Goal: Information Seeking & Learning: Learn about a topic

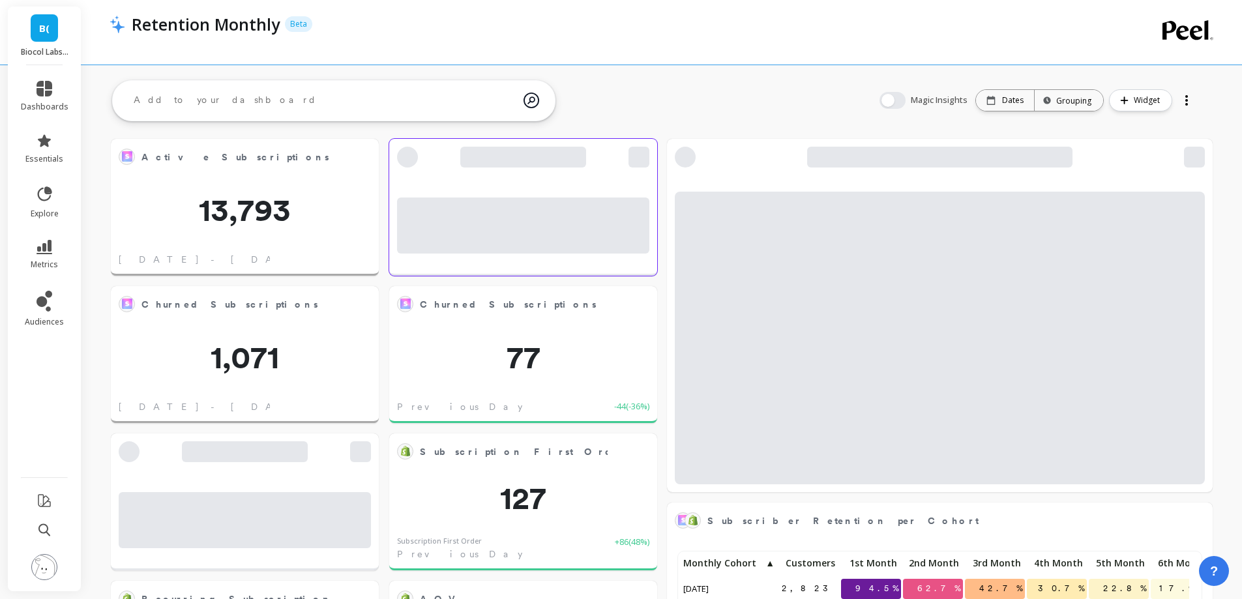
scroll to position [349, 1055]
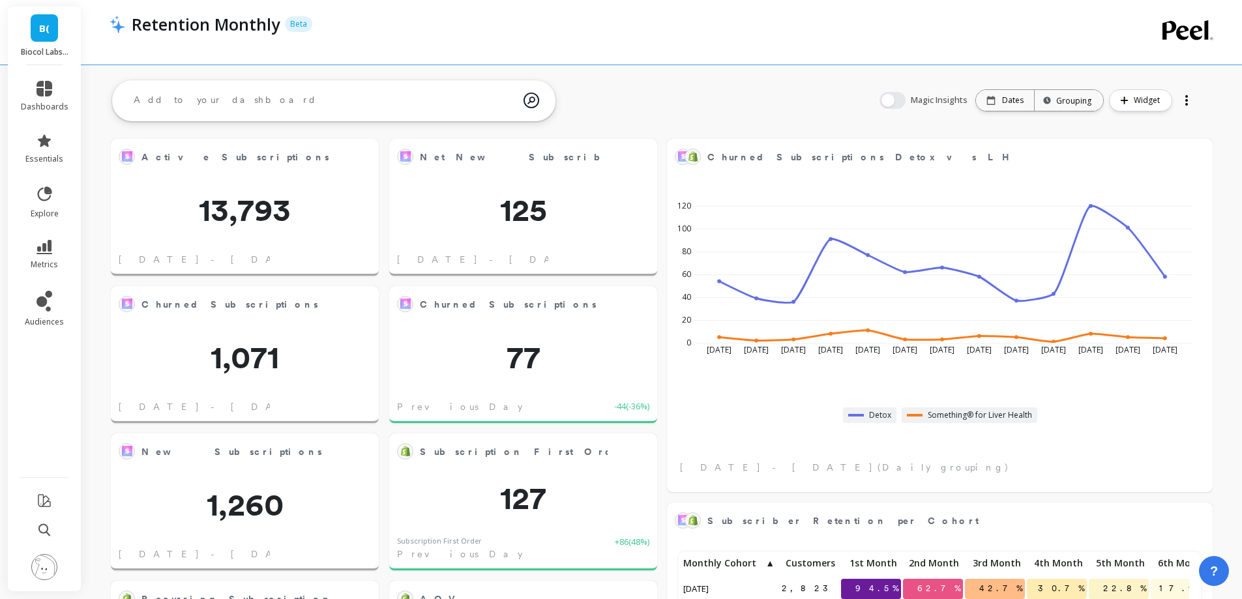
click at [40, 235] on li "metrics" at bounding box center [44, 255] width 63 height 46
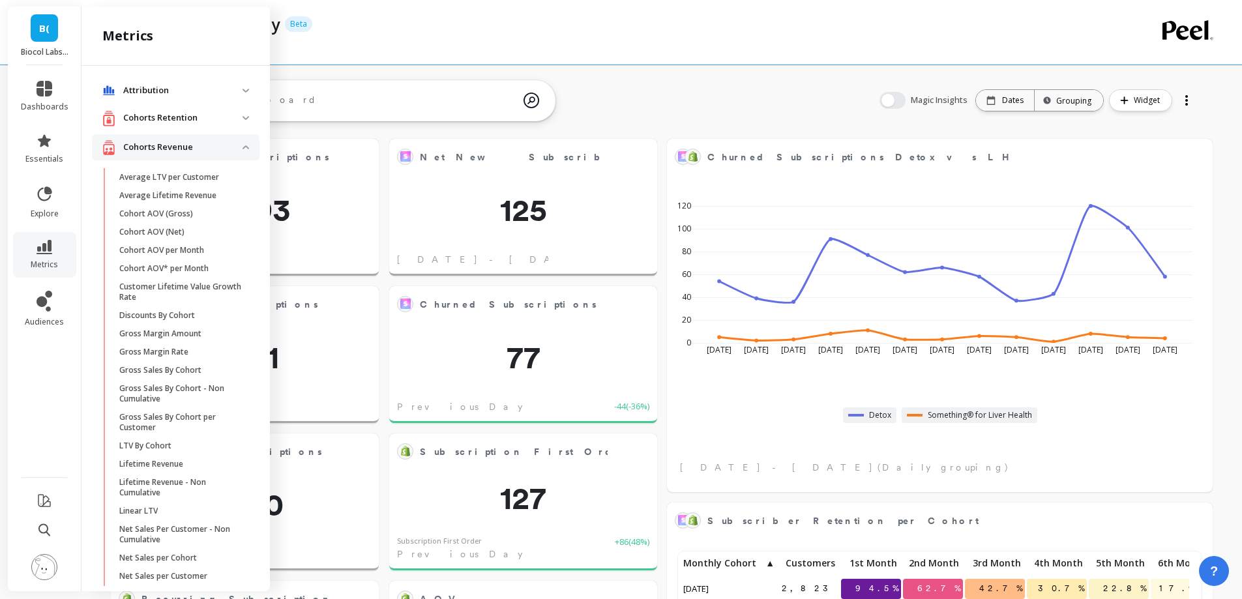
scroll to position [646, 0]
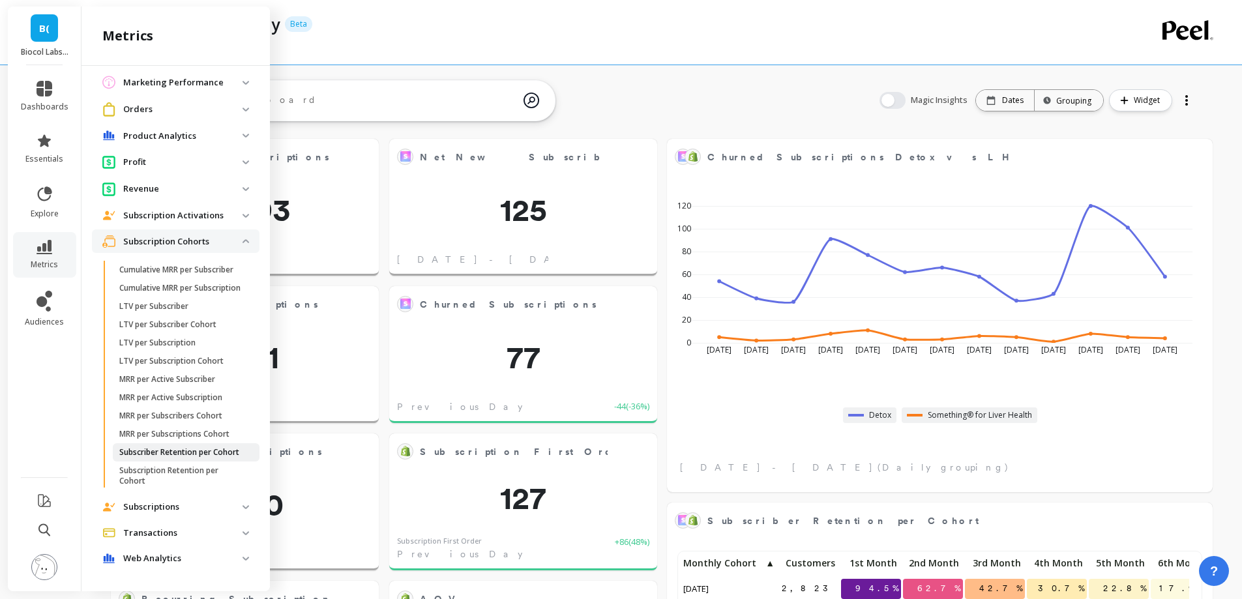
click at [140, 450] on p "Subscriber Retention per Cohort" at bounding box center [179, 452] width 120 height 10
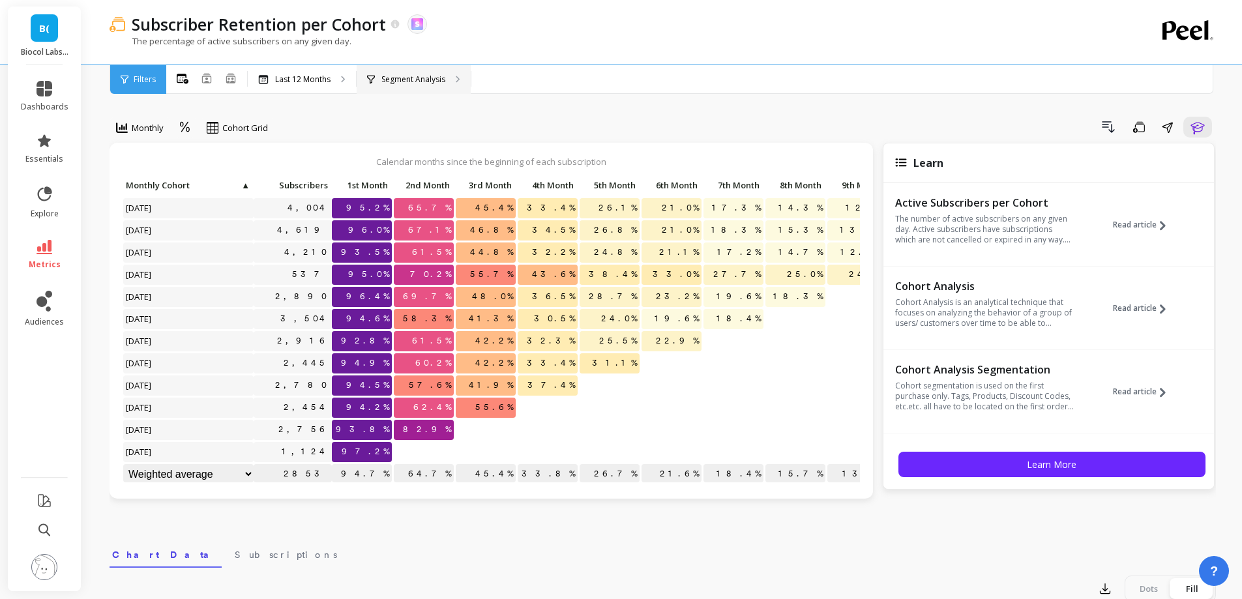
click at [420, 77] on p "Segment Analysis" at bounding box center [413, 79] width 64 height 10
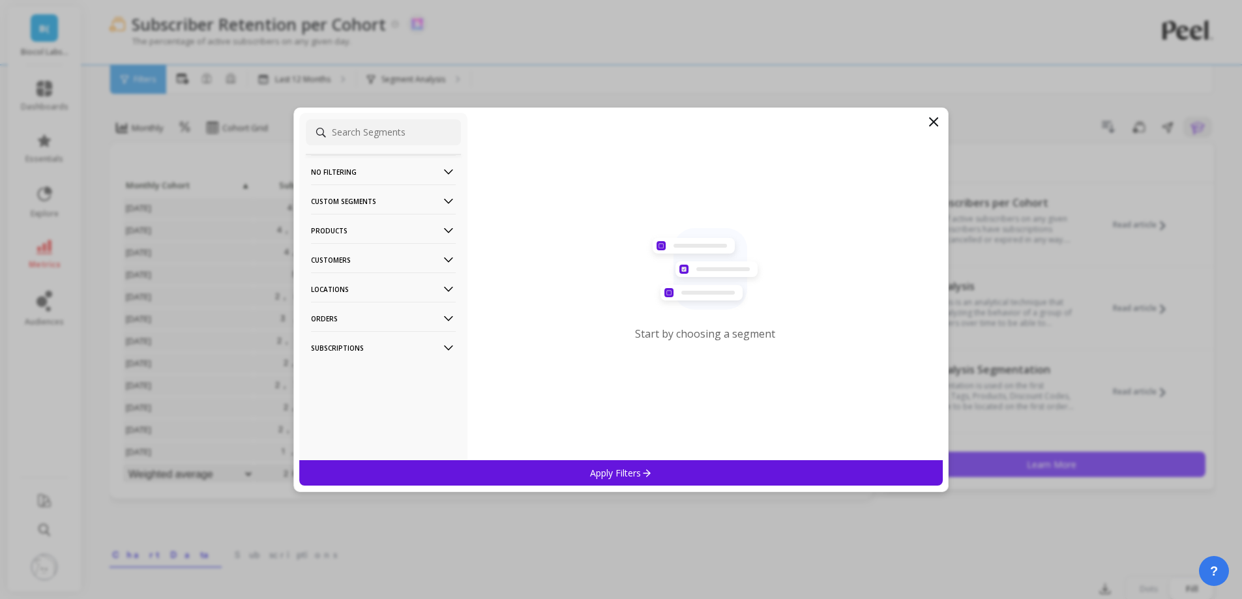
click at [401, 267] on p "Customers" at bounding box center [383, 259] width 145 height 33
click at [380, 280] on div "Customer Tags" at bounding box center [383, 284] width 155 height 21
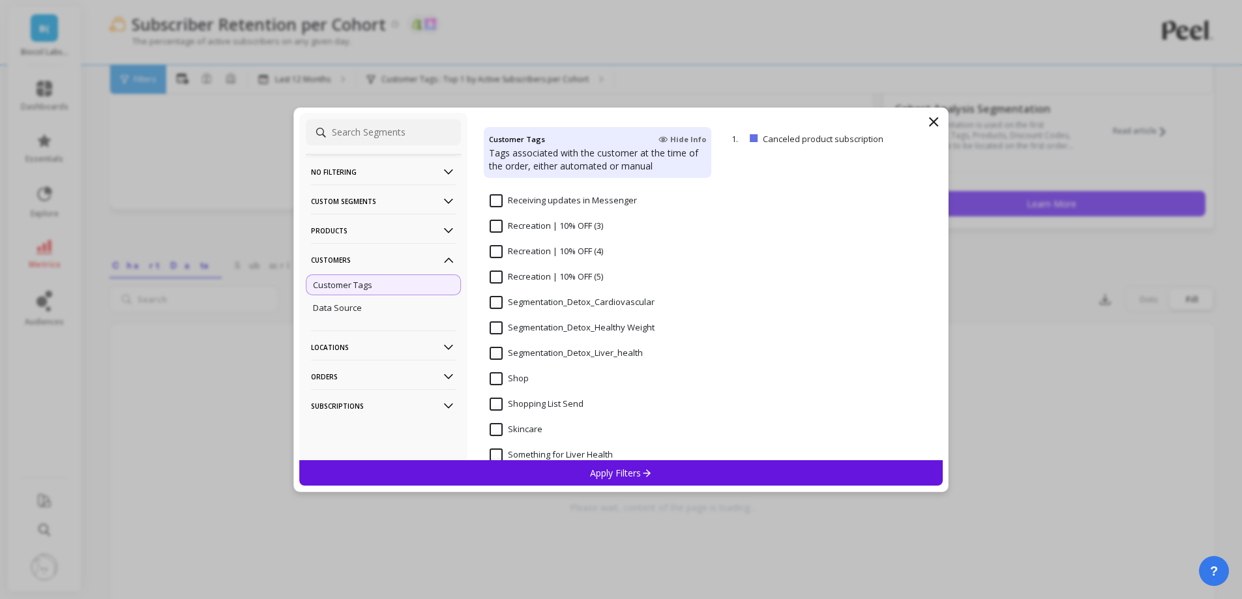
scroll to position [1043, 0]
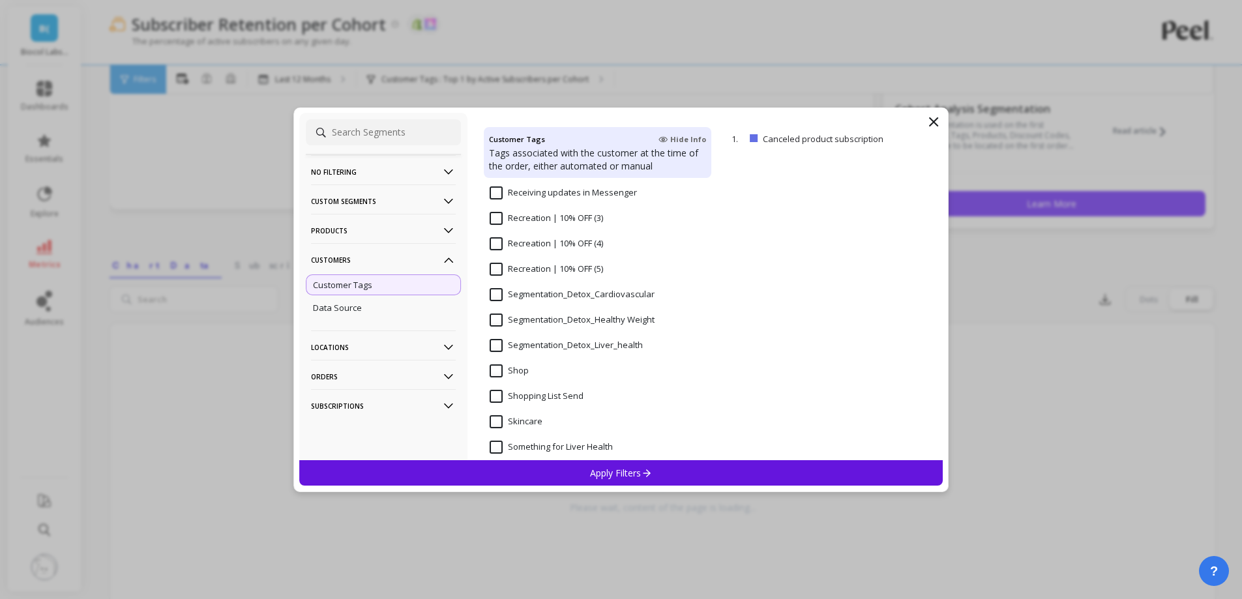
click at [548, 346] on input "Segmentation_Detox_Liver_health" at bounding box center [566, 345] width 153 height 13
click at [574, 467] on div "Apply Filters" at bounding box center [621, 472] width 644 height 25
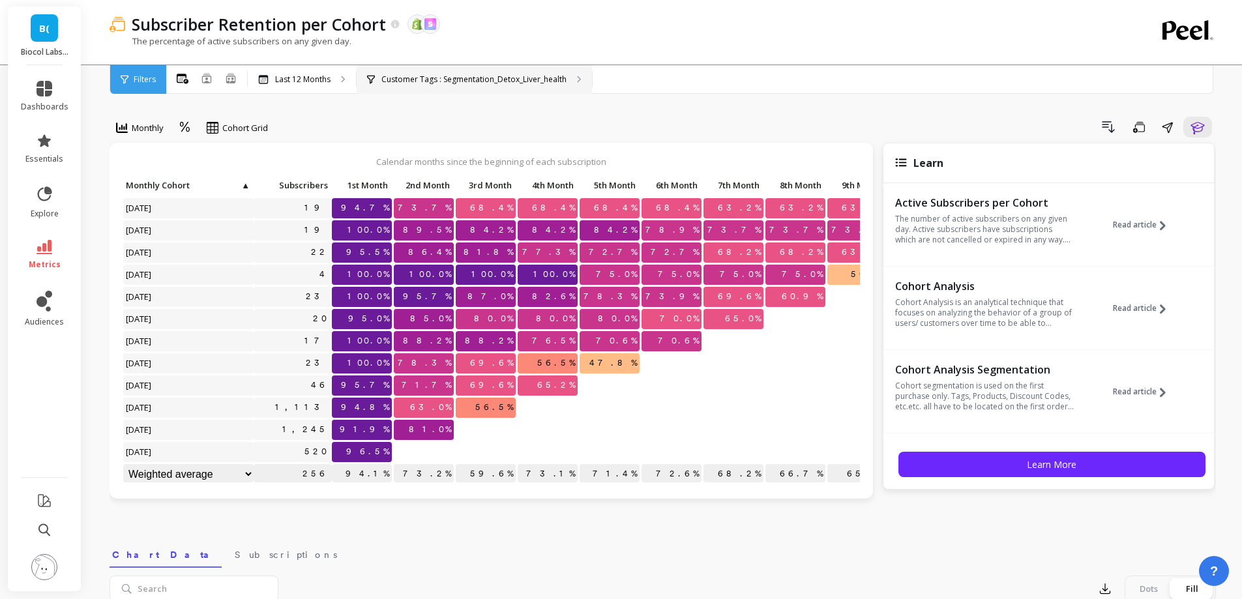
click at [462, 82] on p "Customer Tags : Segmentation_Detox_Liver_health" at bounding box center [473, 79] width 185 height 10
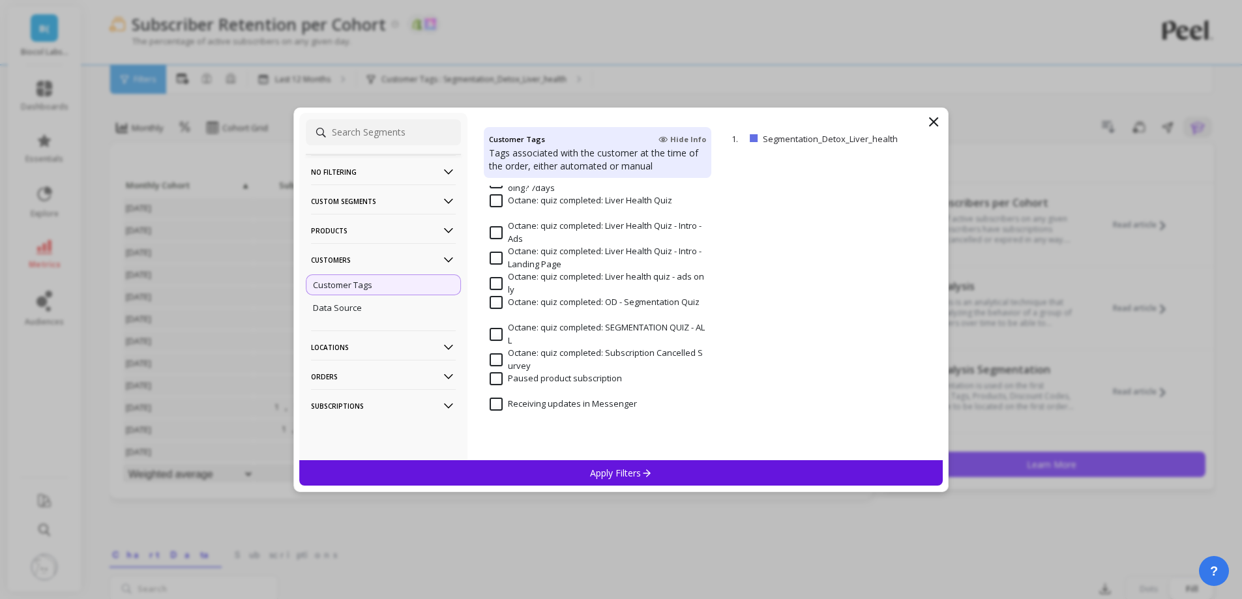
scroll to position [978, 0]
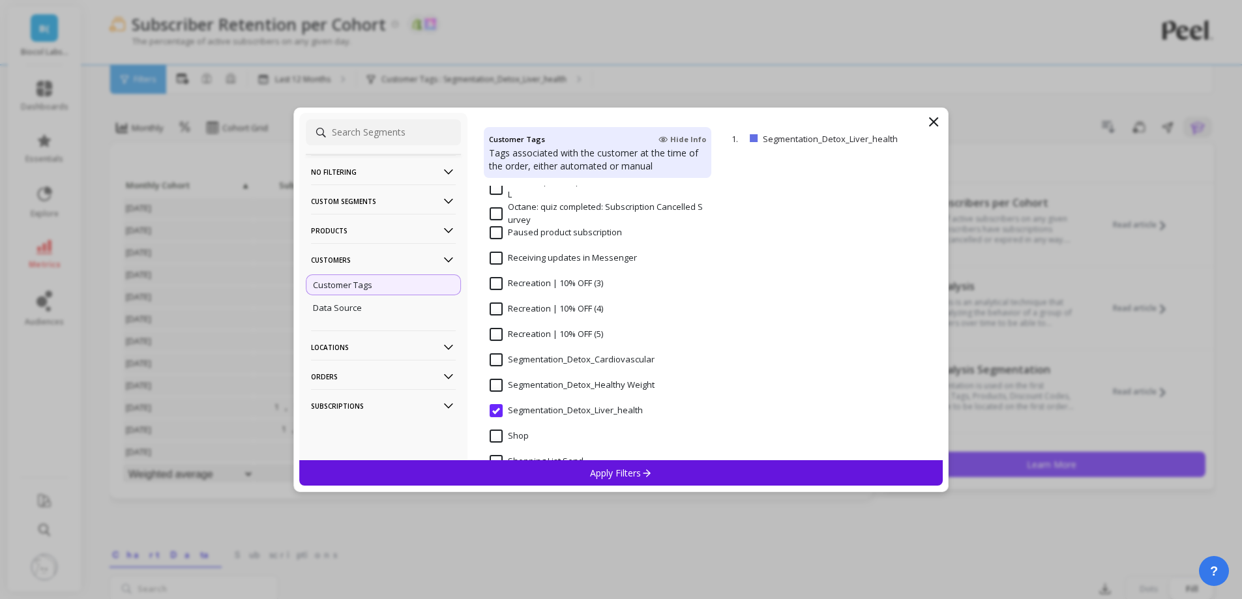
click at [572, 381] on Weight "Segmentation_Detox_Healthy Weight" at bounding box center [572, 385] width 165 height 13
click at [580, 469] on div "Apply Filters" at bounding box center [621, 472] width 644 height 25
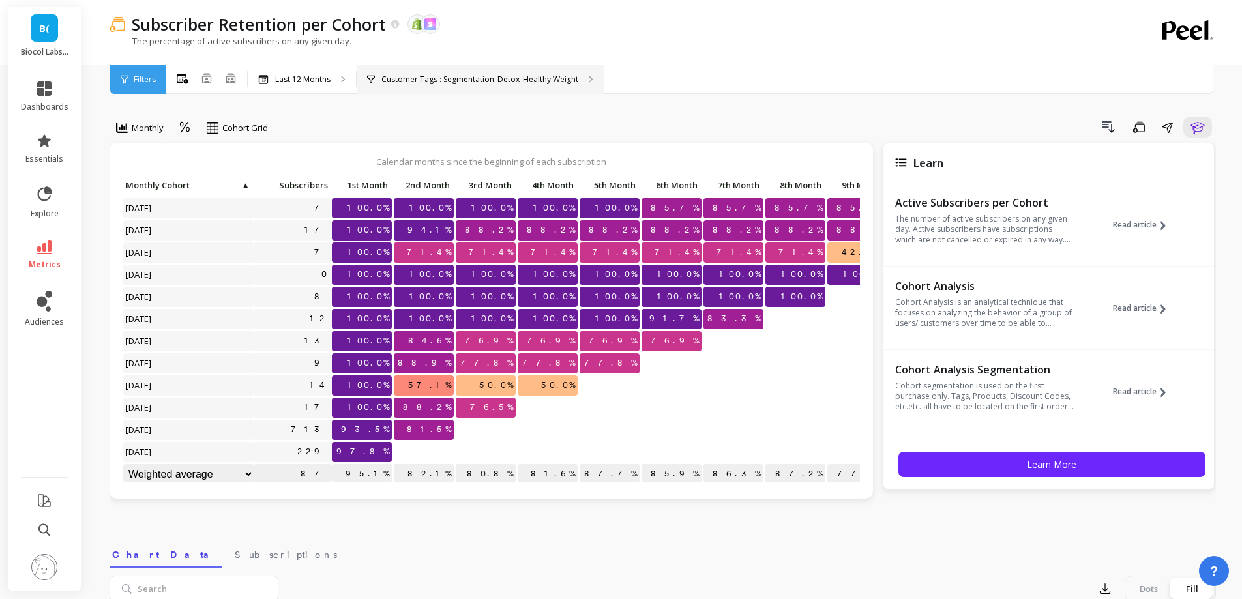
click at [490, 77] on p "Customer Tags : Segmentation_Detox_Healthy Weight" at bounding box center [479, 79] width 197 height 10
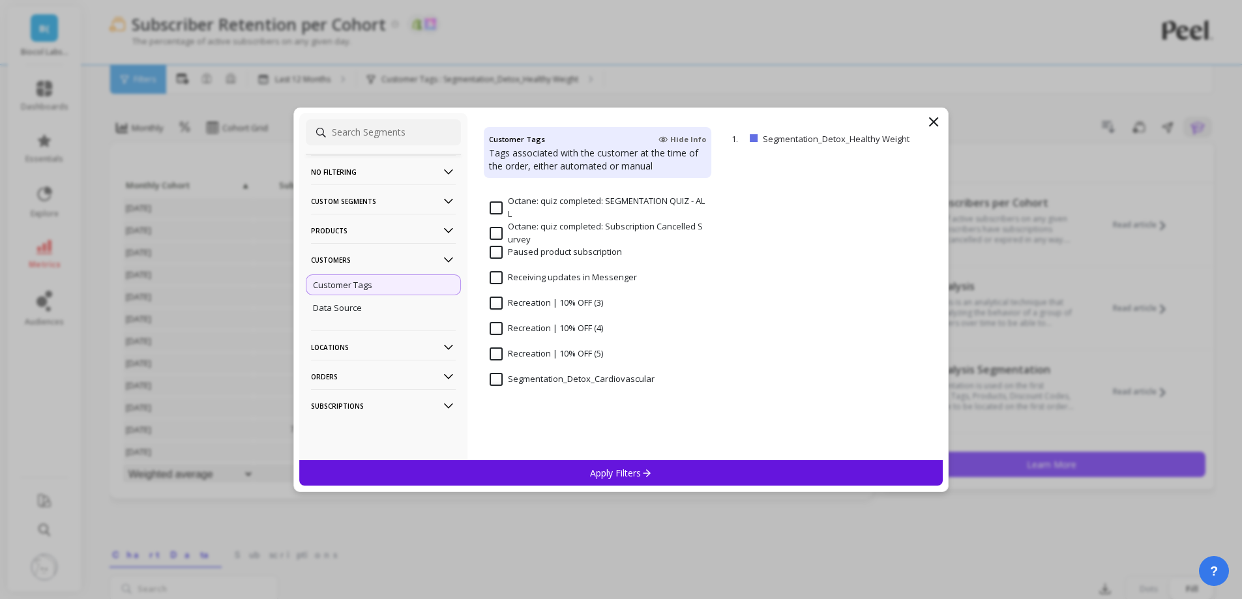
scroll to position [978, 0]
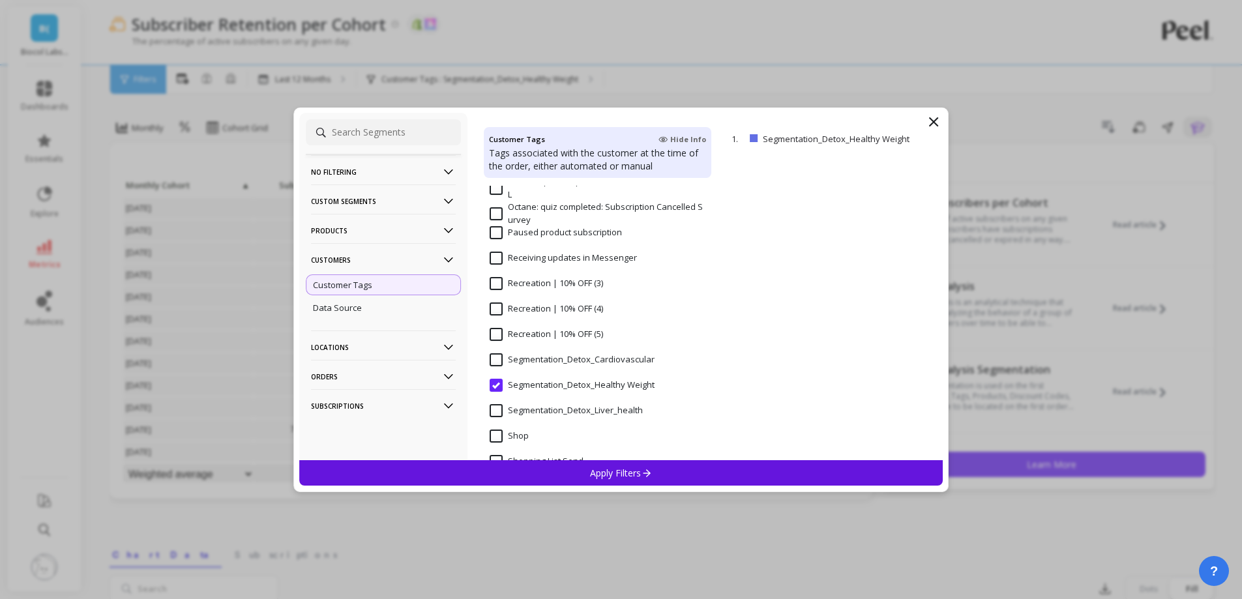
click at [572, 364] on input "Segmentation_Detox_Cardiovascular" at bounding box center [572, 359] width 165 height 13
click at [578, 475] on div "Apply Filters" at bounding box center [621, 472] width 644 height 25
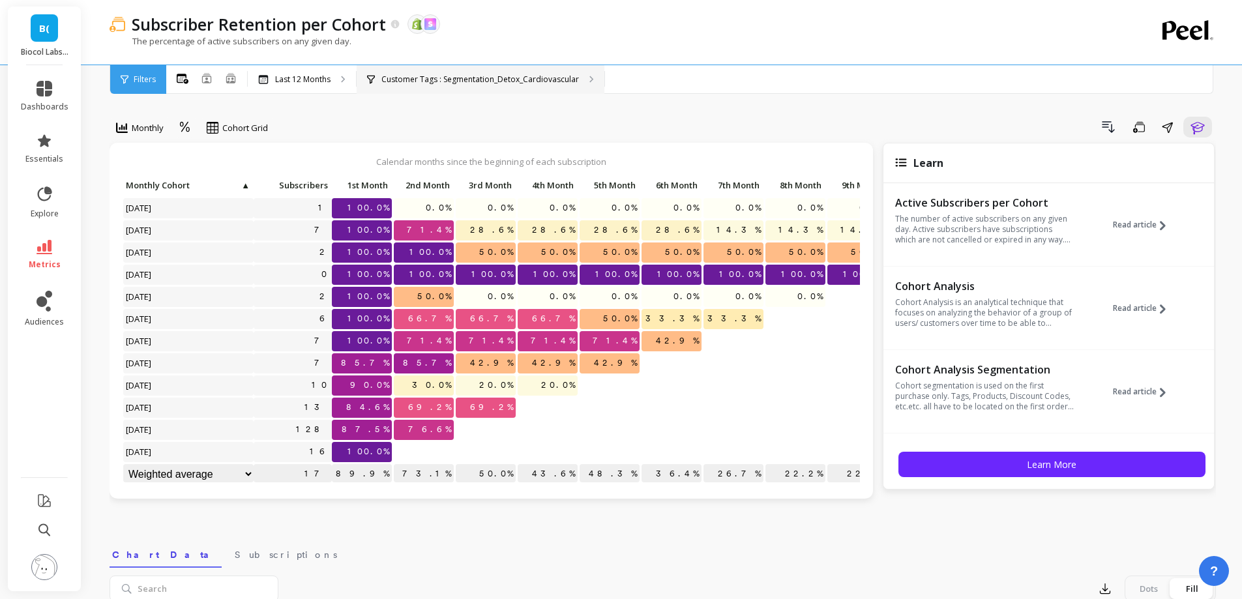
click at [517, 72] on div "Customer Tags : Segmentation_Detox_Cardiovascular" at bounding box center [481, 79] width 248 height 29
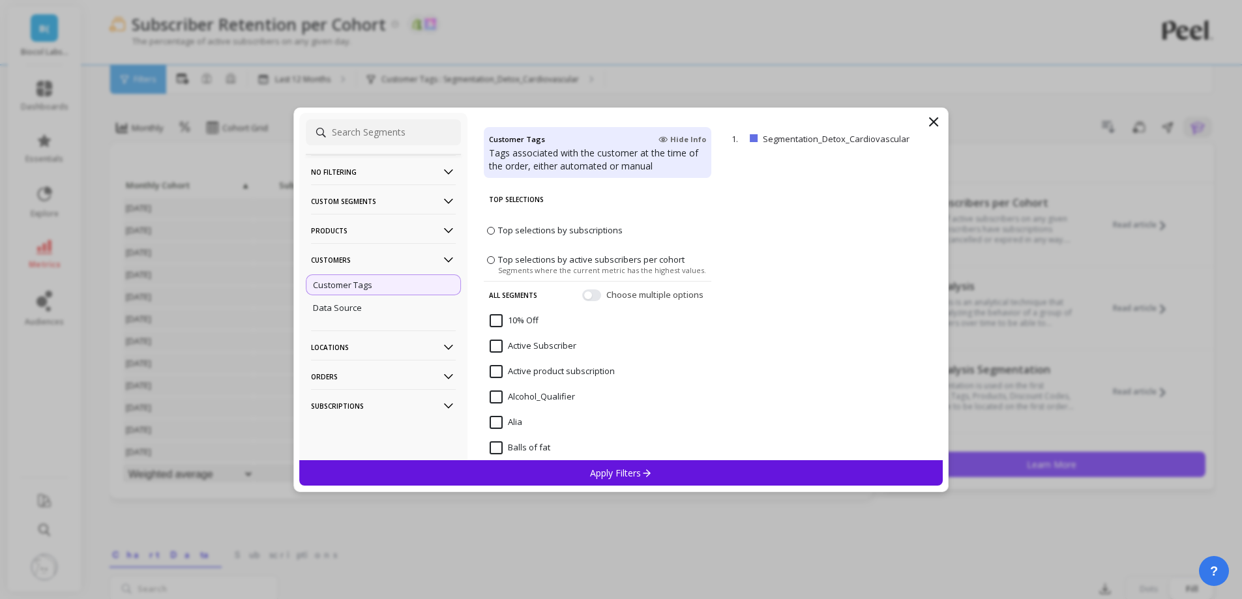
click at [384, 258] on p "Customers" at bounding box center [383, 259] width 145 height 33
click at [376, 233] on p "Products" at bounding box center [383, 230] width 145 height 33
click at [359, 294] on div "SKUs" at bounding box center [383, 301] width 155 height 21
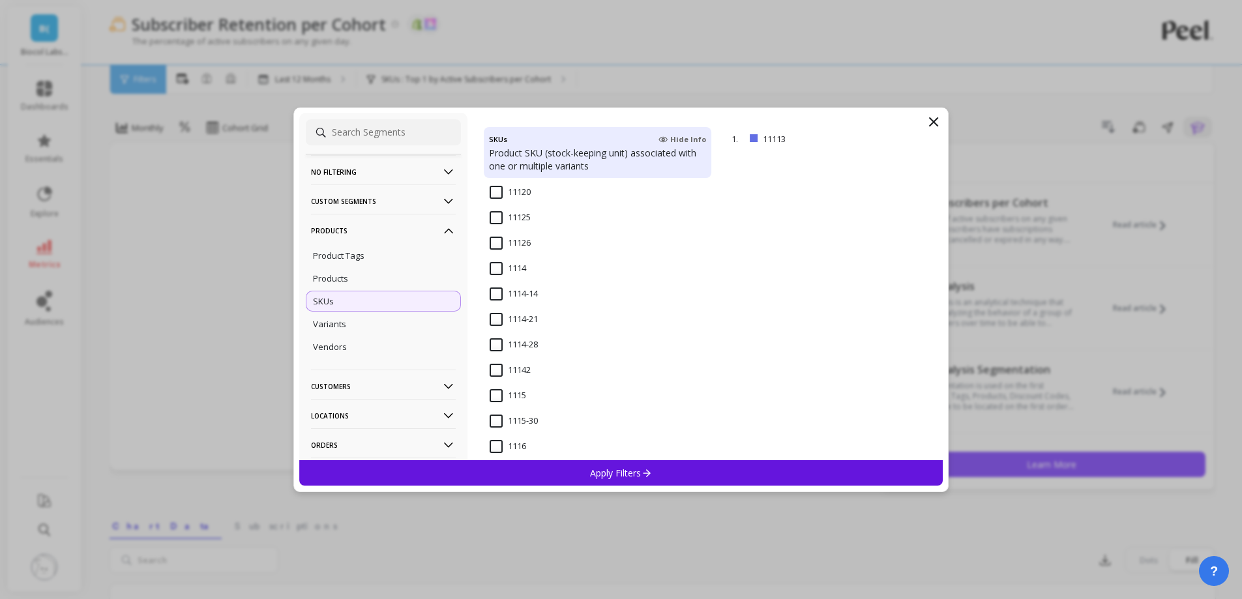
scroll to position [391, 0]
click at [495, 241] on input "1112" at bounding box center [508, 234] width 37 height 13
click at [572, 478] on div "Apply Filters" at bounding box center [621, 472] width 644 height 25
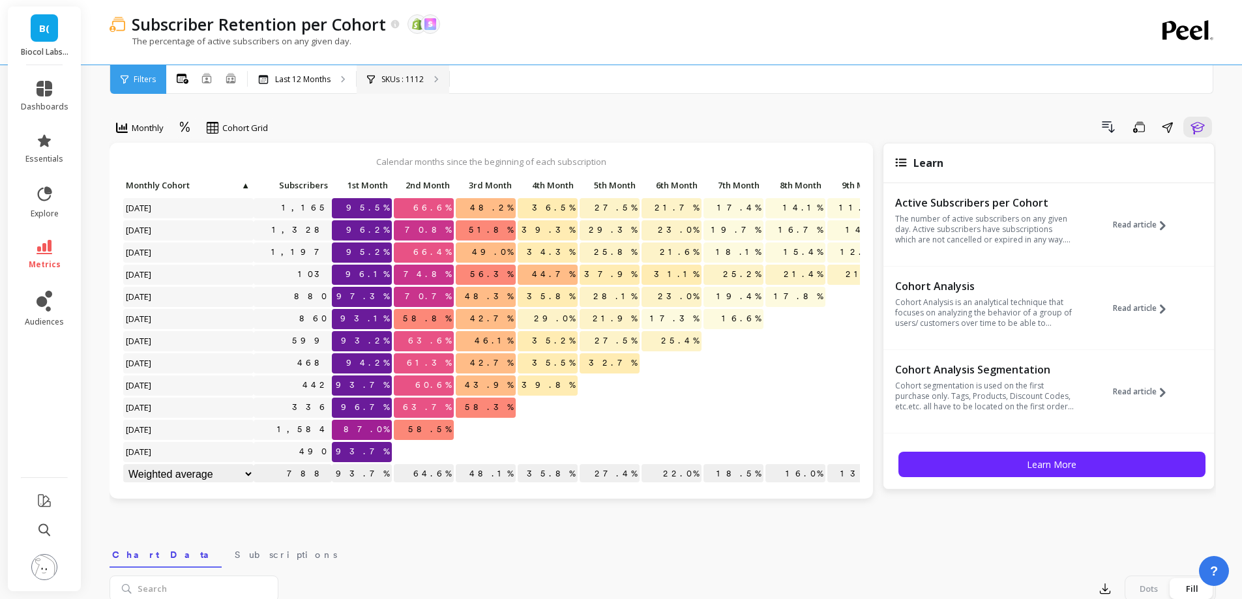
click at [404, 79] on p "SKUs : 1112" at bounding box center [402, 79] width 42 height 10
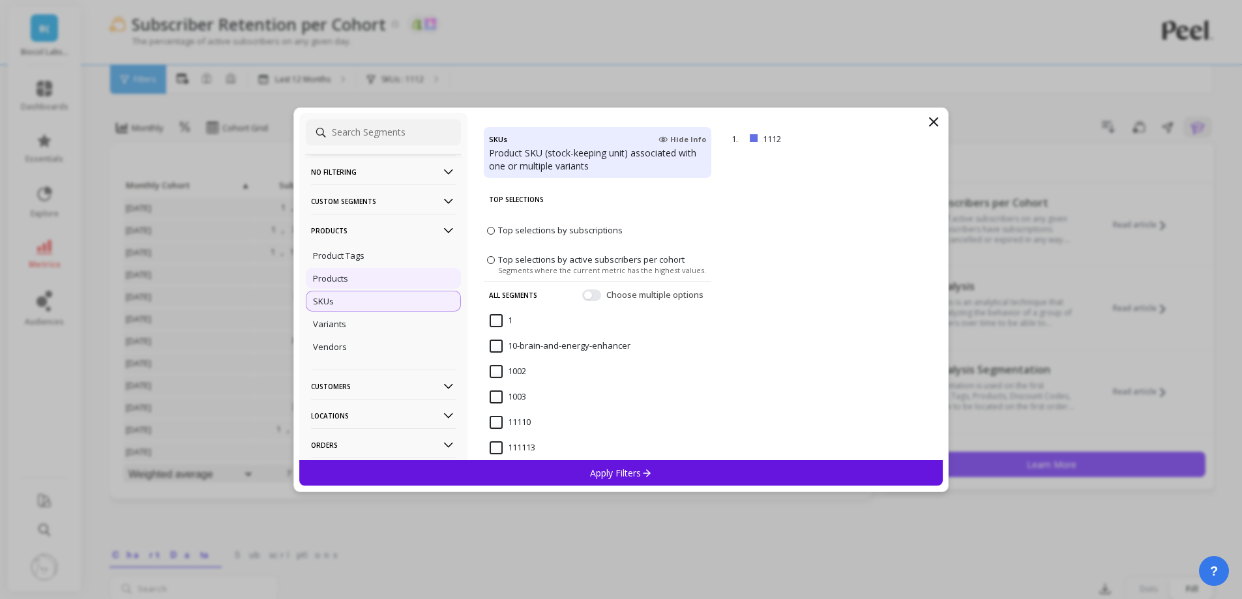
click at [377, 274] on div "Products" at bounding box center [383, 278] width 155 height 21
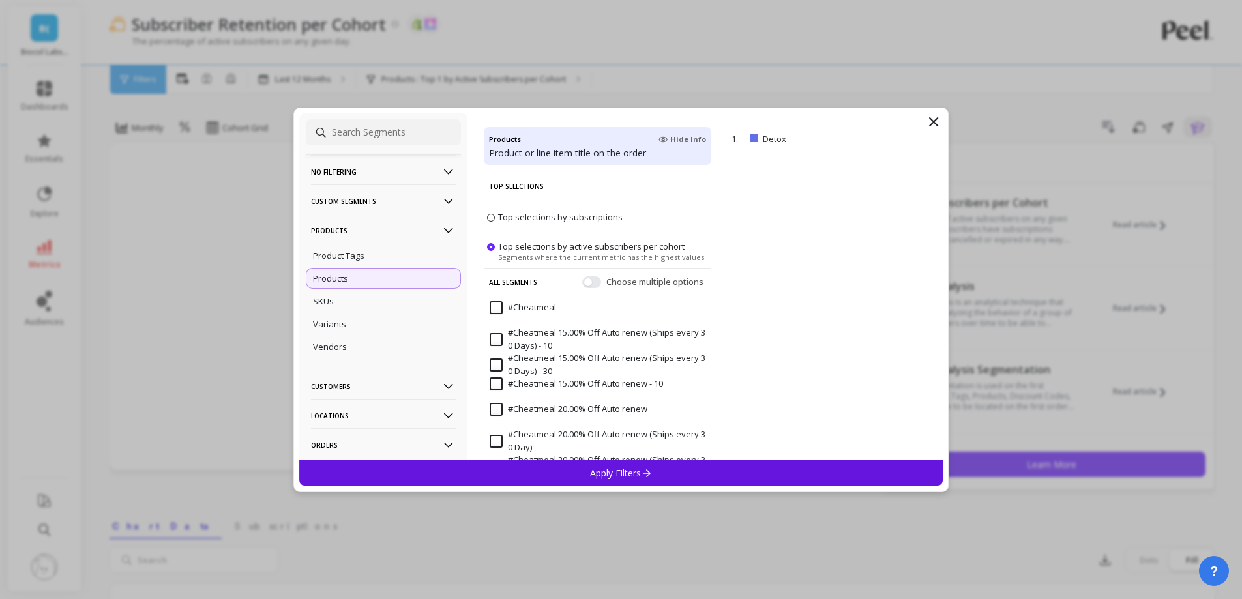
click at [574, 471] on div "Apply Filters" at bounding box center [621, 472] width 644 height 25
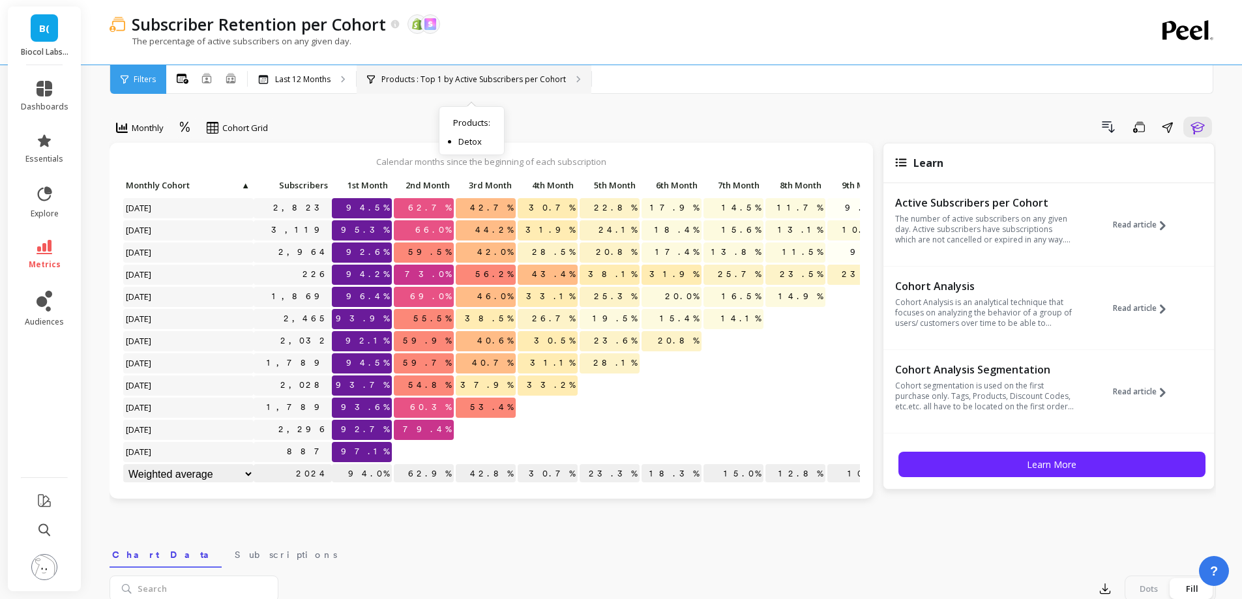
click at [537, 85] on div "Products : Top 1 by Active Subscribers per Cohort Products : Detox" at bounding box center [474, 79] width 235 height 29
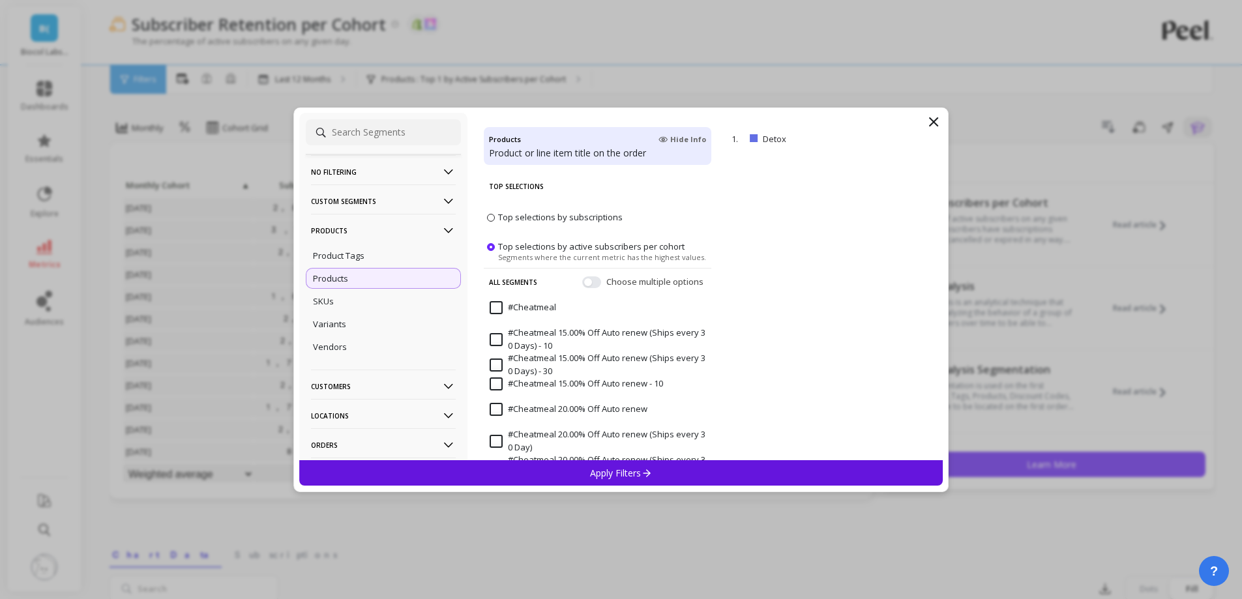
click at [934, 125] on icon at bounding box center [934, 122] width 16 height 16
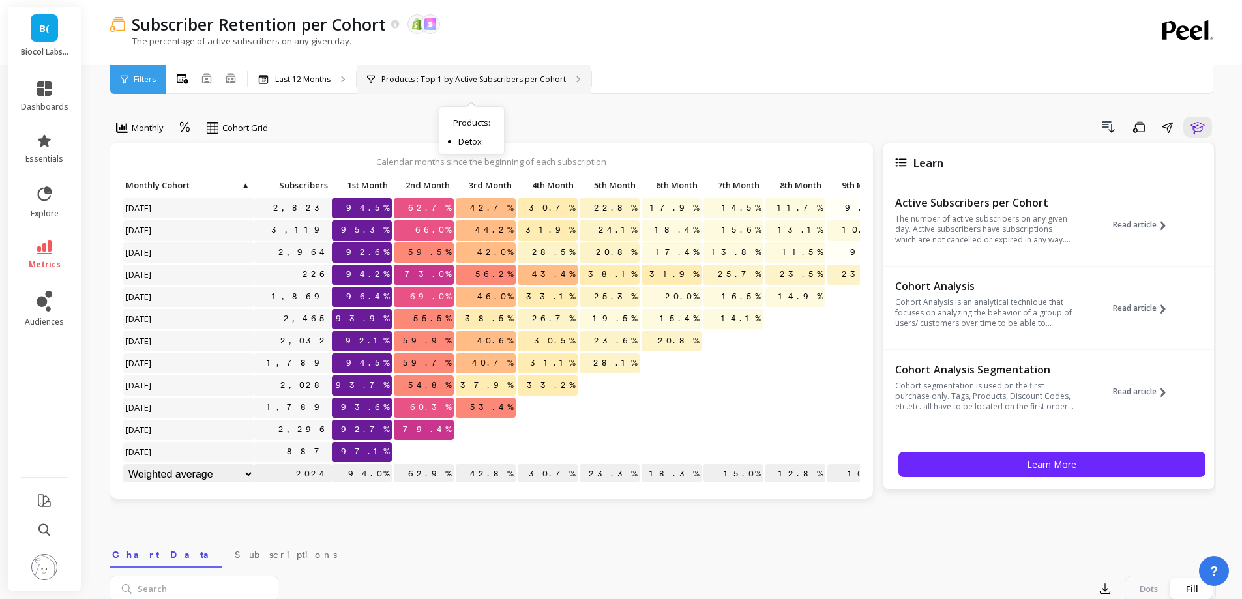
click at [544, 76] on p "Products : Top 1 by Active Subscribers per Cohort" at bounding box center [473, 79] width 185 height 10
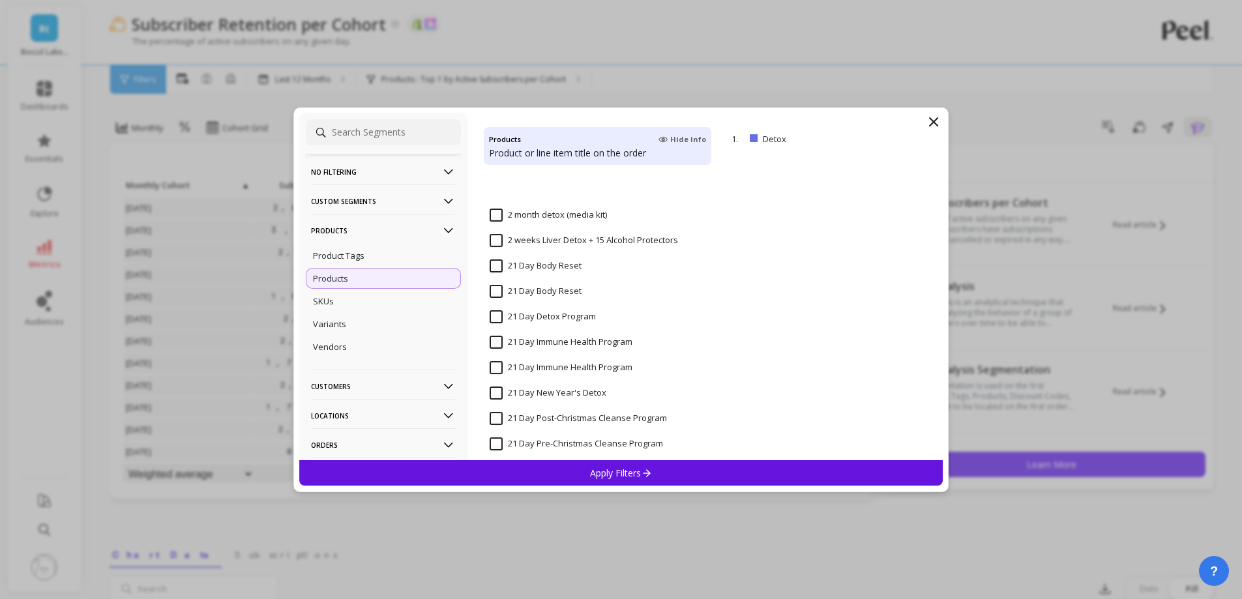
scroll to position [848, 0]
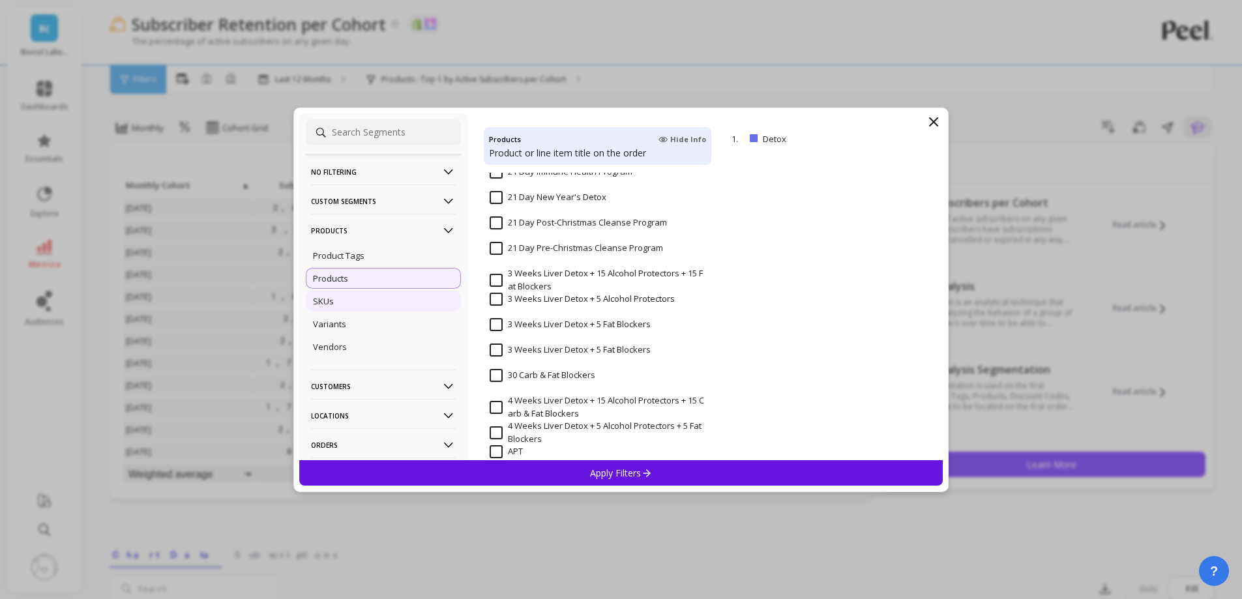
click at [323, 301] on p "SKUs" at bounding box center [323, 301] width 21 height 12
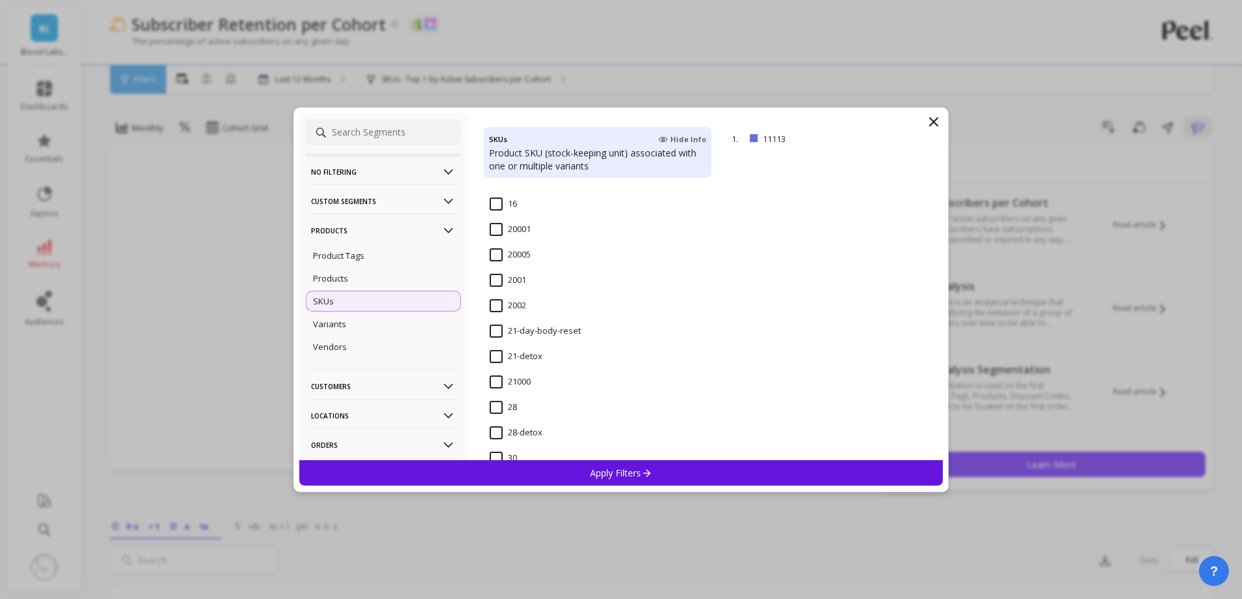
scroll to position [978, 0]
click at [510, 288] on input "14-detox" at bounding box center [516, 283] width 53 height 13
click at [633, 475] on p "Apply Filters" at bounding box center [621, 473] width 62 height 12
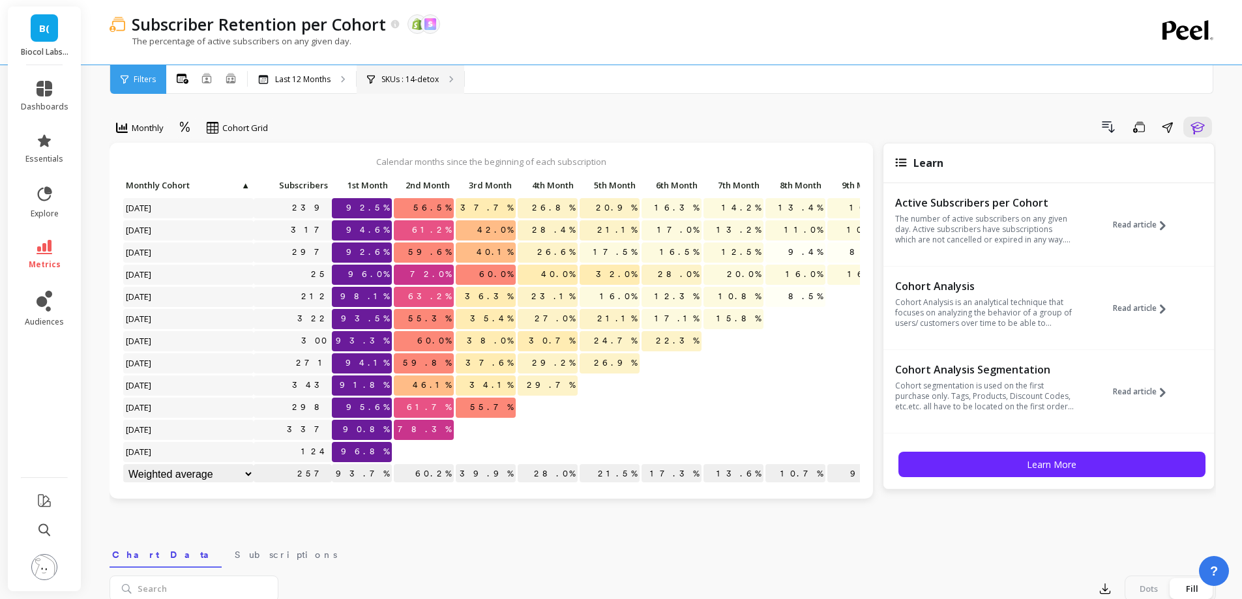
click at [415, 82] on p "SKUs : 14-detox" at bounding box center [409, 79] width 57 height 10
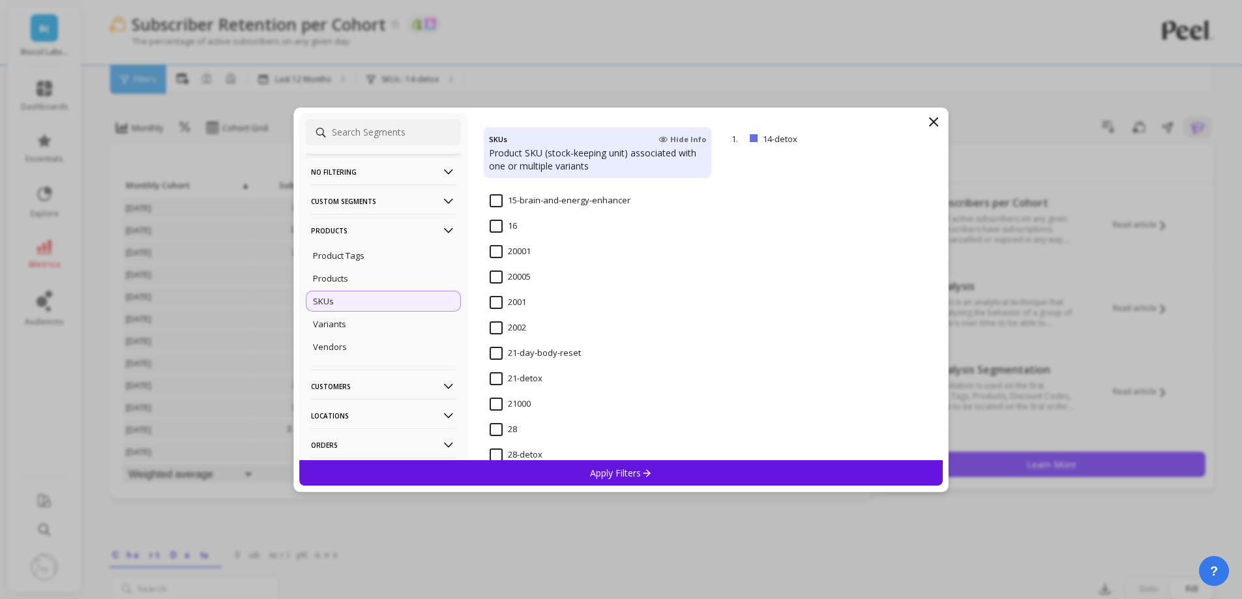
scroll to position [1108, 0]
click at [531, 359] on input "21-detox" at bounding box center [516, 356] width 53 height 13
click at [579, 473] on div "Apply Filters" at bounding box center [621, 472] width 644 height 25
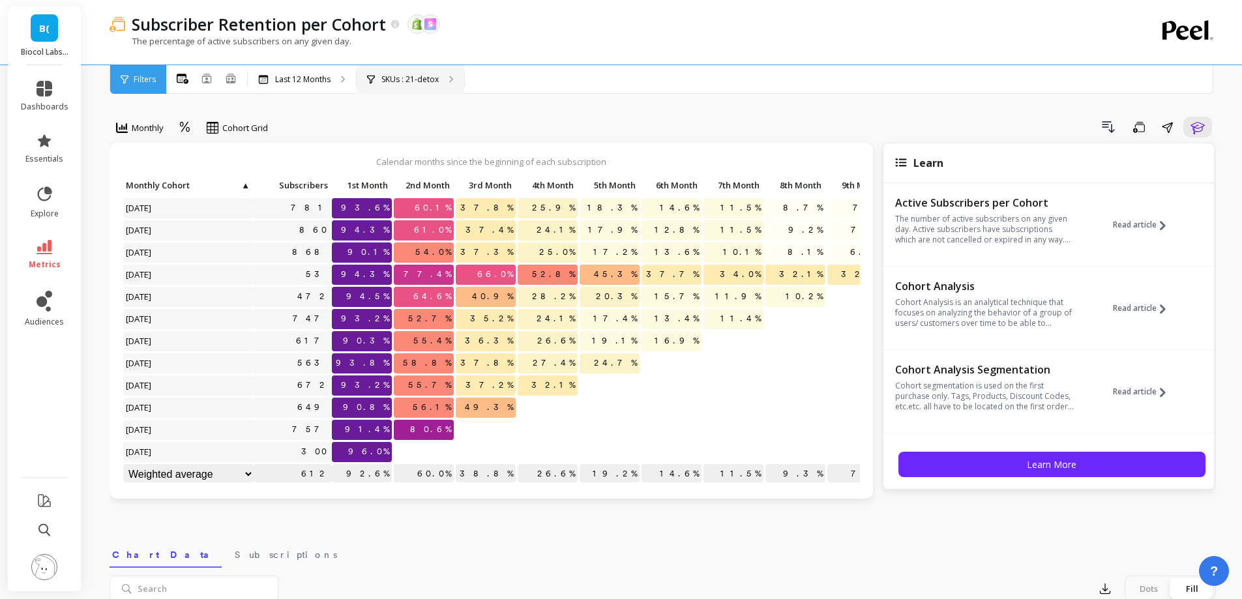
click at [441, 67] on div "SKUs : 21-detox" at bounding box center [411, 79] width 108 height 29
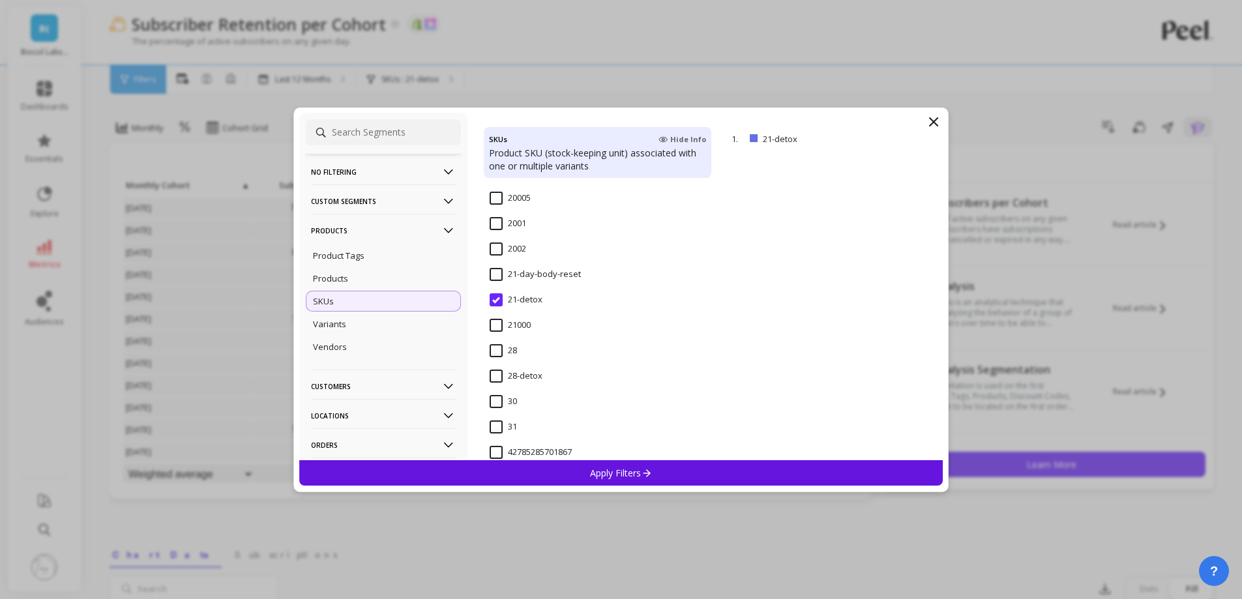
scroll to position [1174, 0]
click at [515, 259] on input "21-day-body-reset" at bounding box center [535, 265] width 91 height 13
click at [628, 475] on p "Apply Filters" at bounding box center [621, 473] width 62 height 12
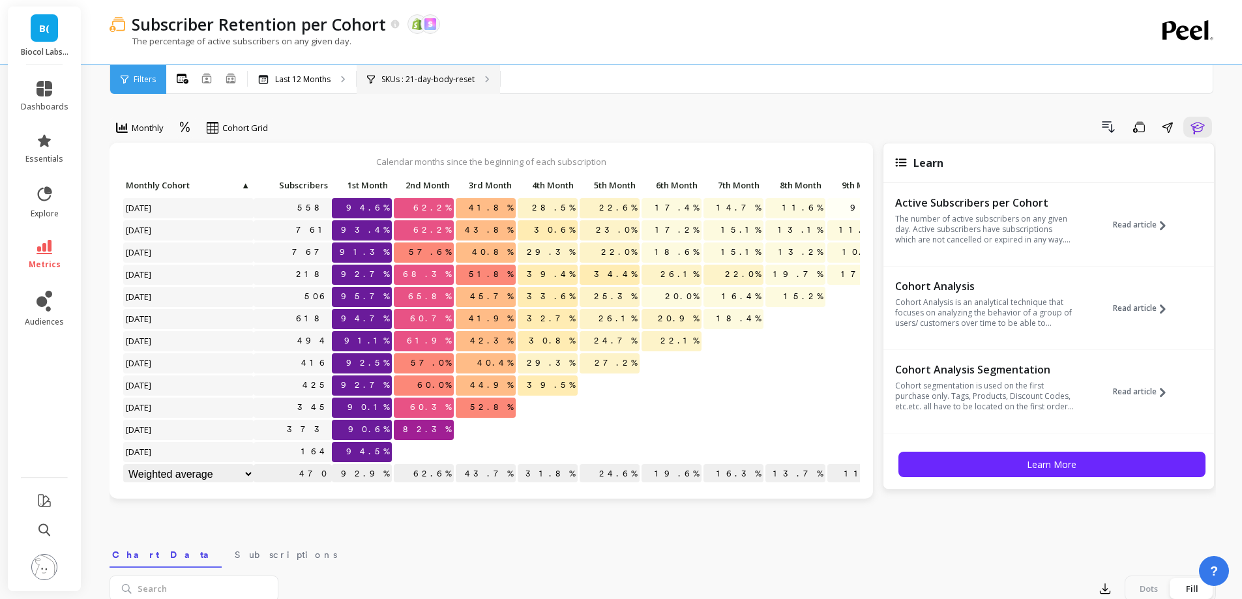
click at [410, 73] on div "SKUs : 21-day-body-reset" at bounding box center [428, 79] width 143 height 29
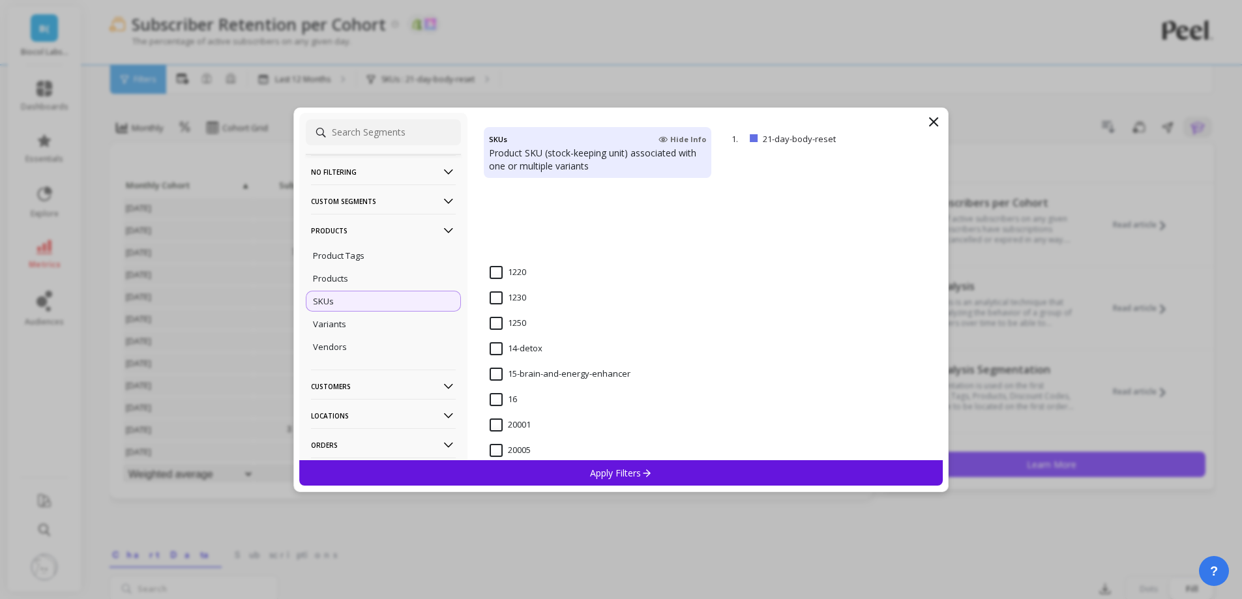
scroll to position [1174, 0]
click at [542, 366] on input "28-detox" at bounding box center [516, 367] width 53 height 13
click at [608, 469] on p "Apply Filters" at bounding box center [621, 473] width 62 height 12
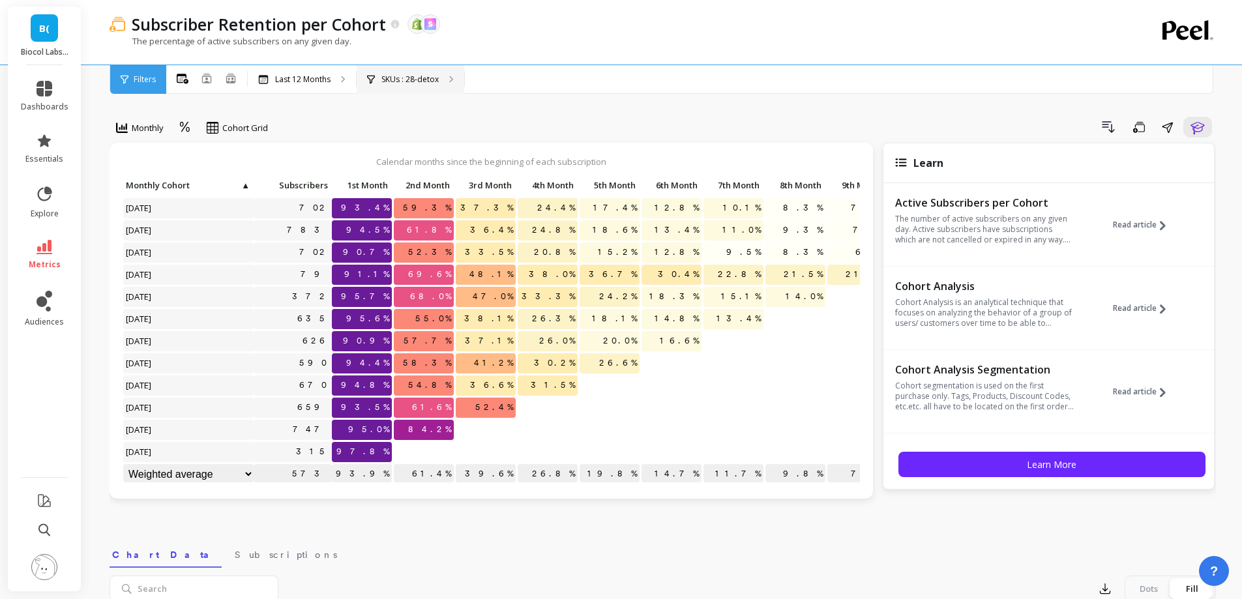
click at [421, 85] on div "SKUs : 28-detox" at bounding box center [411, 79] width 108 height 29
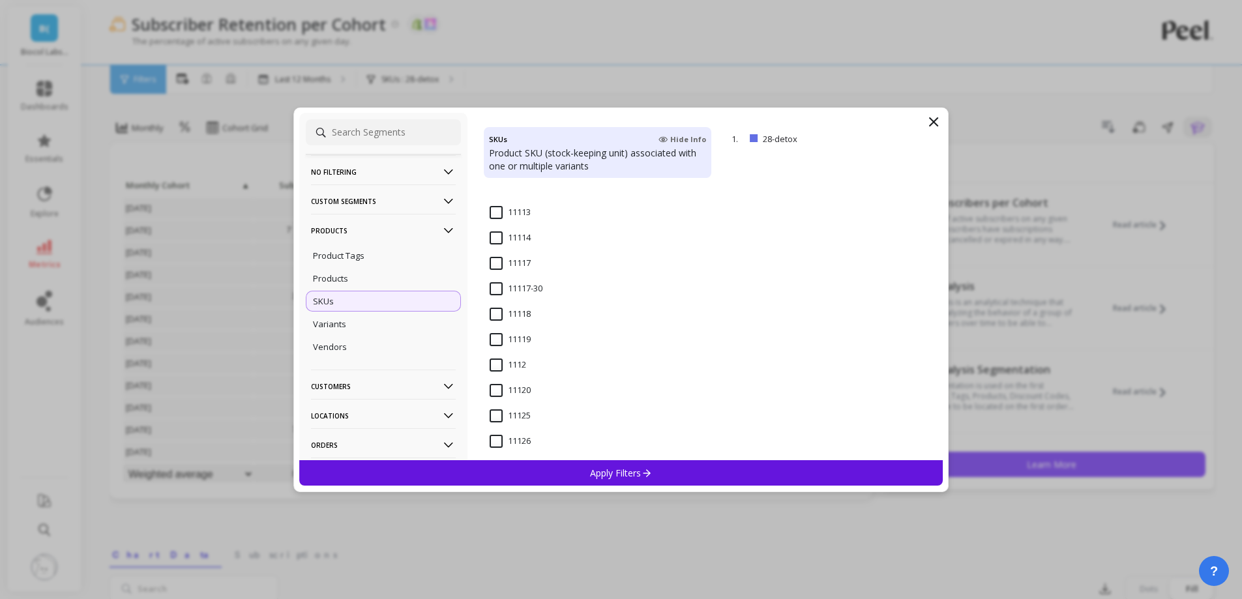
scroll to position [587, 0]
click at [934, 121] on icon at bounding box center [934, 122] width 8 height 8
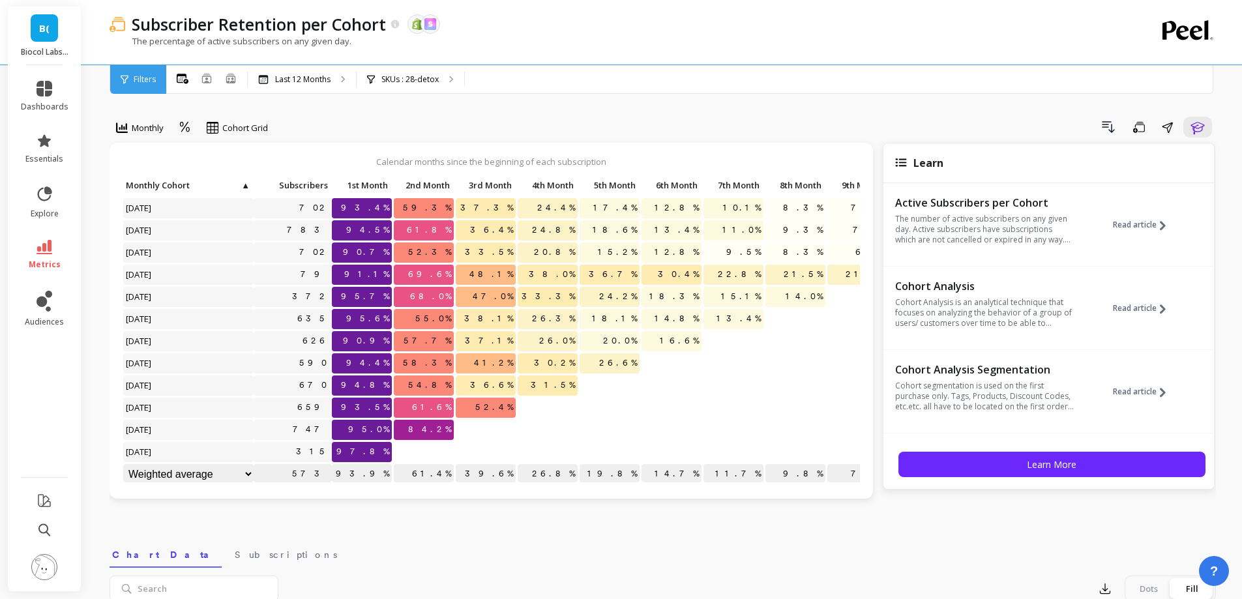
click at [432, 61] on div "Subscriber Retention per Cohort The data you are viewing comes from: Shopify Sk…" at bounding box center [609, 32] width 999 height 65
click at [432, 76] on p "SKUs : 28-detox" at bounding box center [409, 79] width 57 height 10
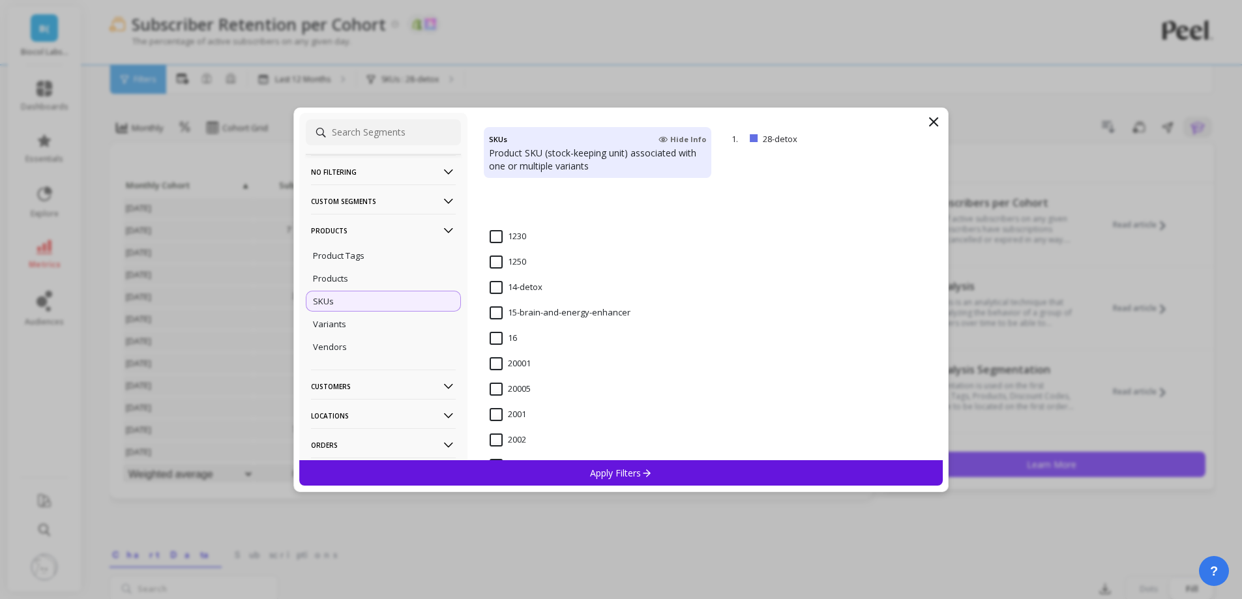
scroll to position [1043, 0]
click at [525, 420] on input "21-detox" at bounding box center [516, 421] width 53 height 13
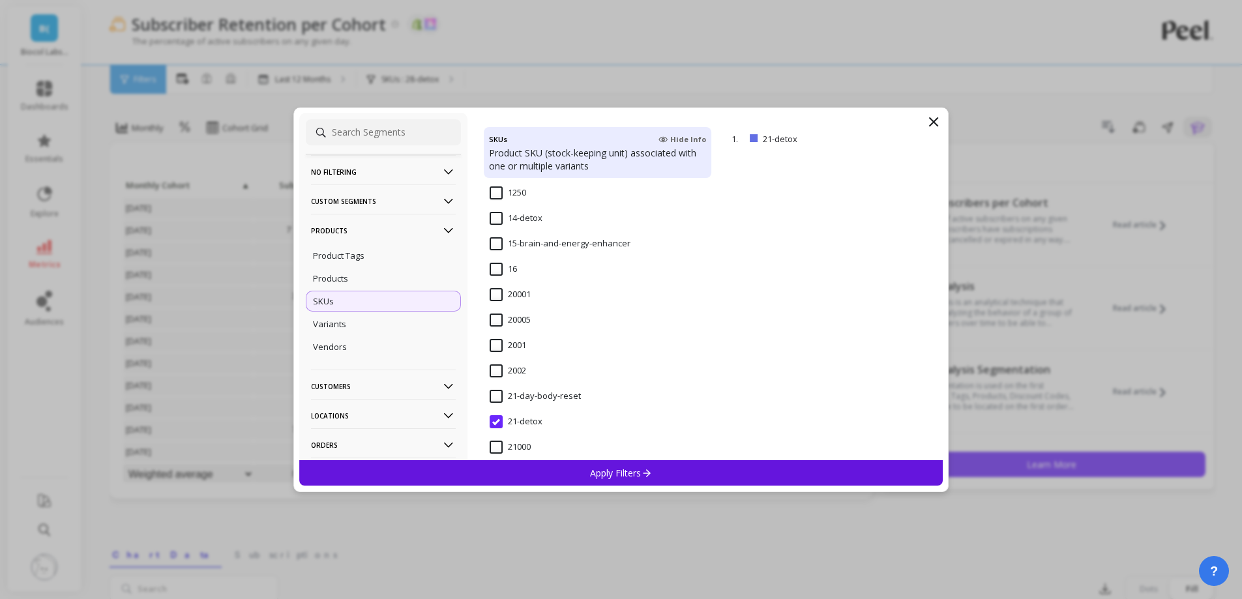
click at [600, 469] on p "Apply Filters" at bounding box center [621, 473] width 62 height 12
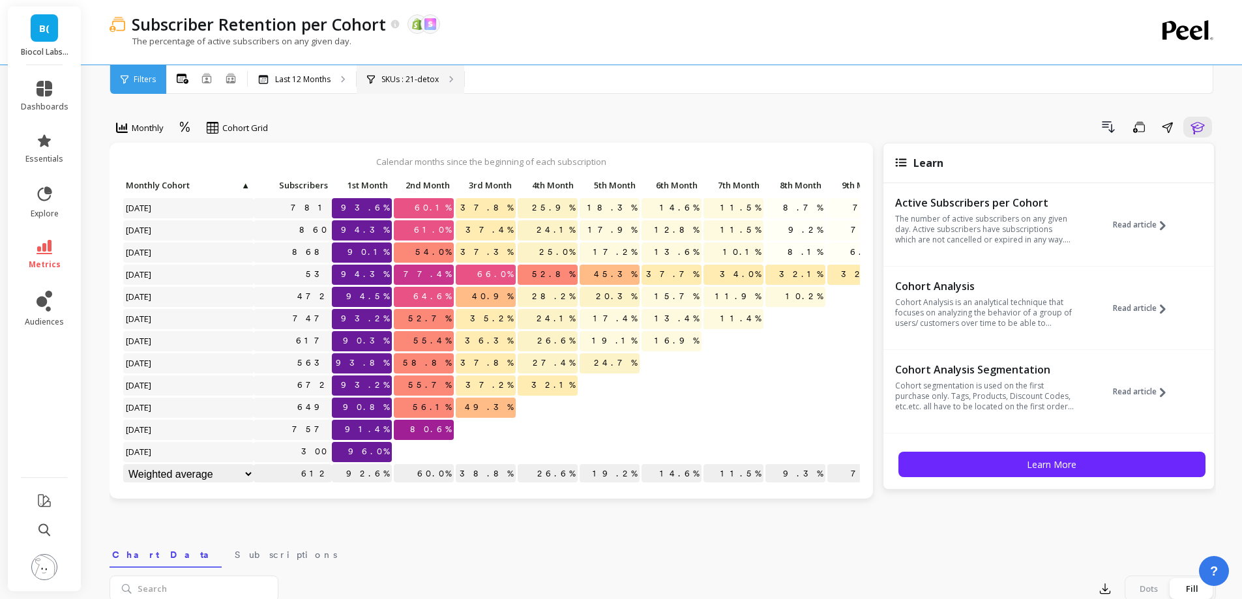
click at [421, 86] on div "SKUs : 21-detox" at bounding box center [411, 79] width 108 height 29
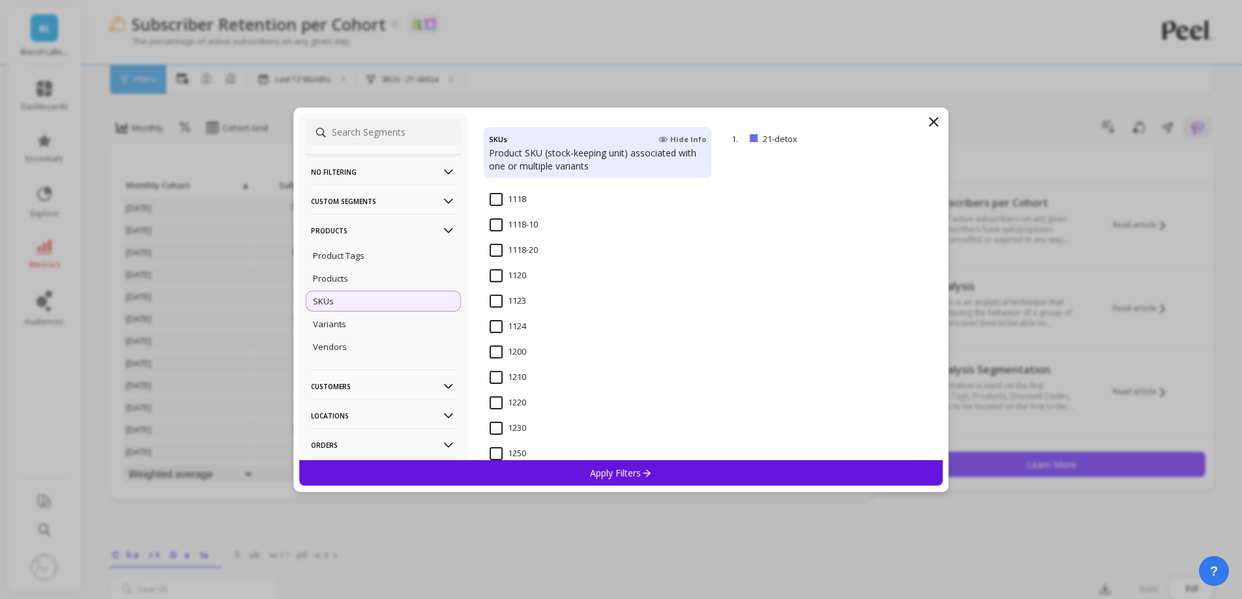
scroll to position [1174, 0]
click at [497, 266] on input "21-day-body-reset" at bounding box center [535, 265] width 91 height 13
click at [638, 467] on p "Apply Filters" at bounding box center [621, 473] width 62 height 12
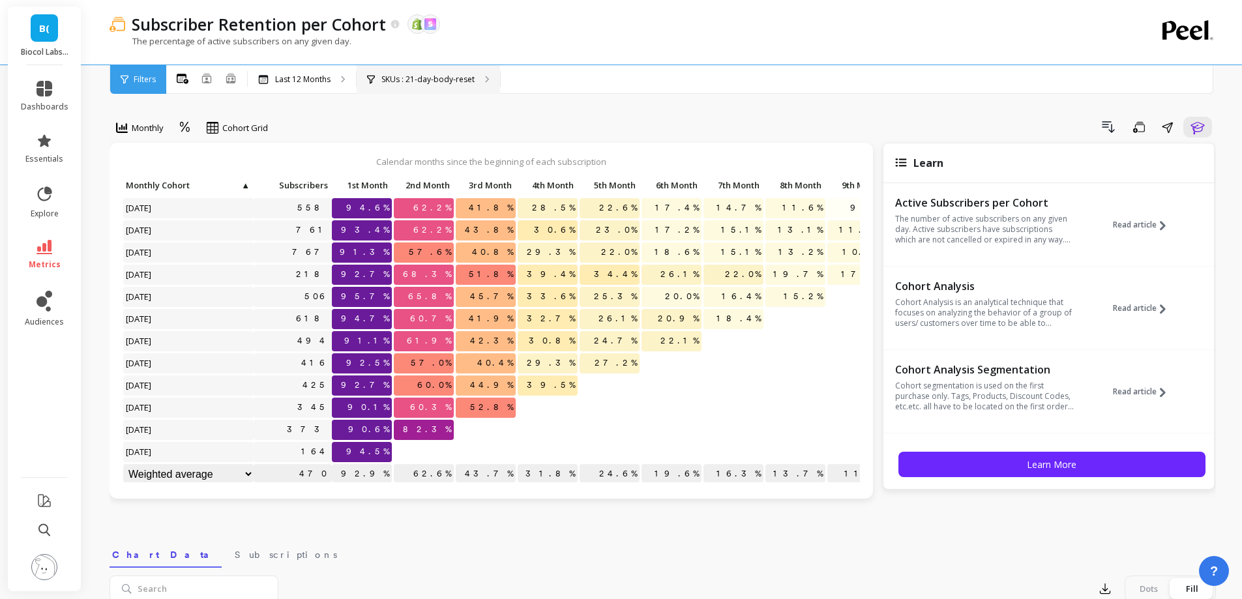
click at [452, 75] on p "SKUs : 21-day-body-reset" at bounding box center [427, 79] width 93 height 10
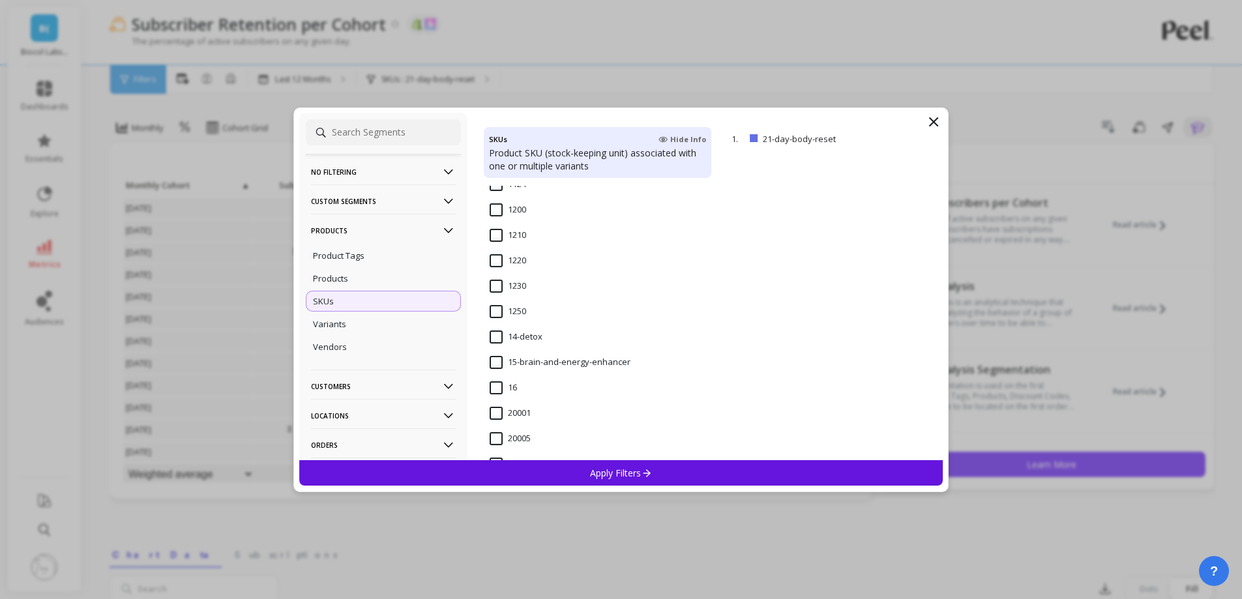
scroll to position [978, 0]
click at [509, 283] on input "14-detox" at bounding box center [516, 283] width 53 height 13
click at [595, 475] on p "Apply Filters" at bounding box center [621, 473] width 62 height 12
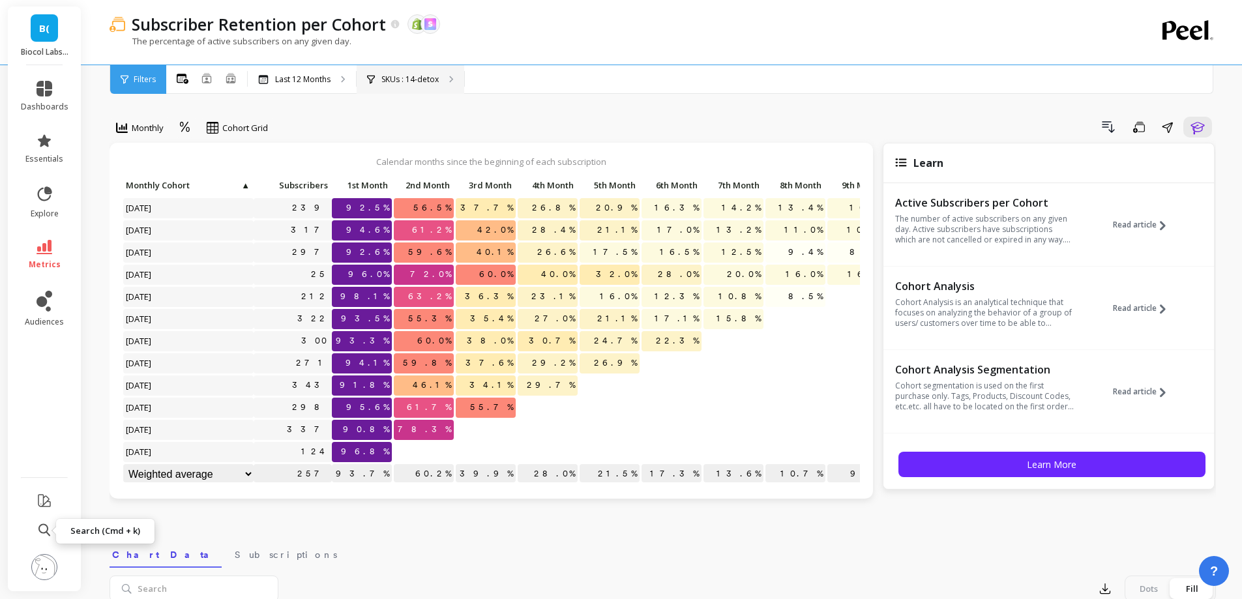
click at [437, 83] on p "SKUs : 14-detox" at bounding box center [409, 79] width 57 height 10
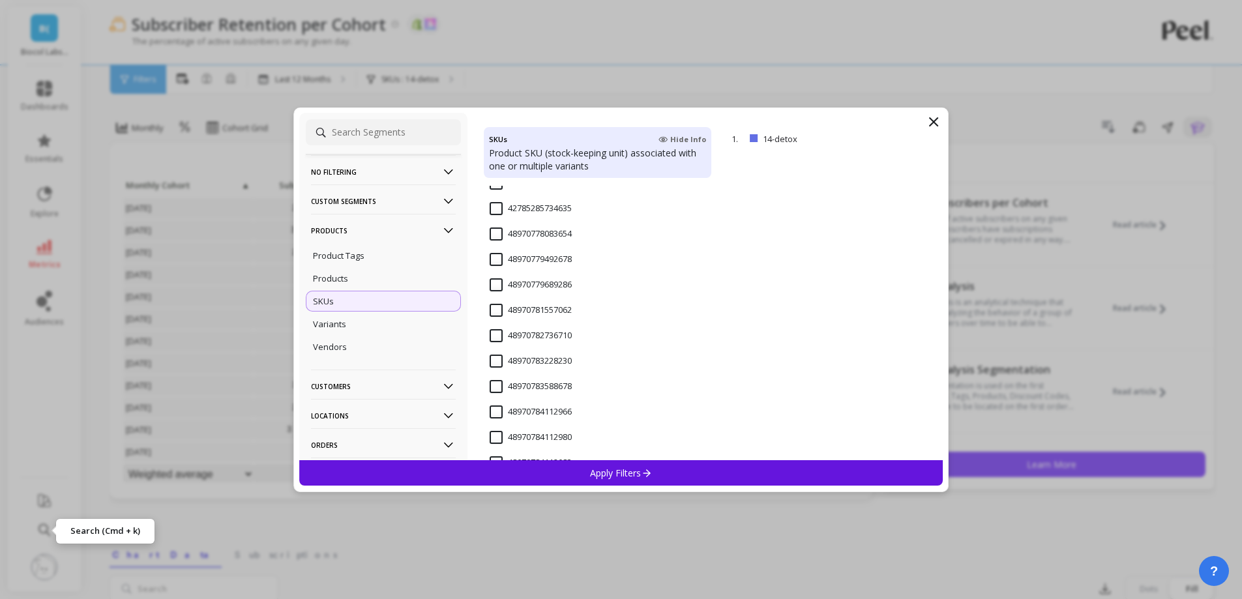
scroll to position [1239, 0]
click at [524, 301] on input "28-detox" at bounding box center [516, 302] width 53 height 13
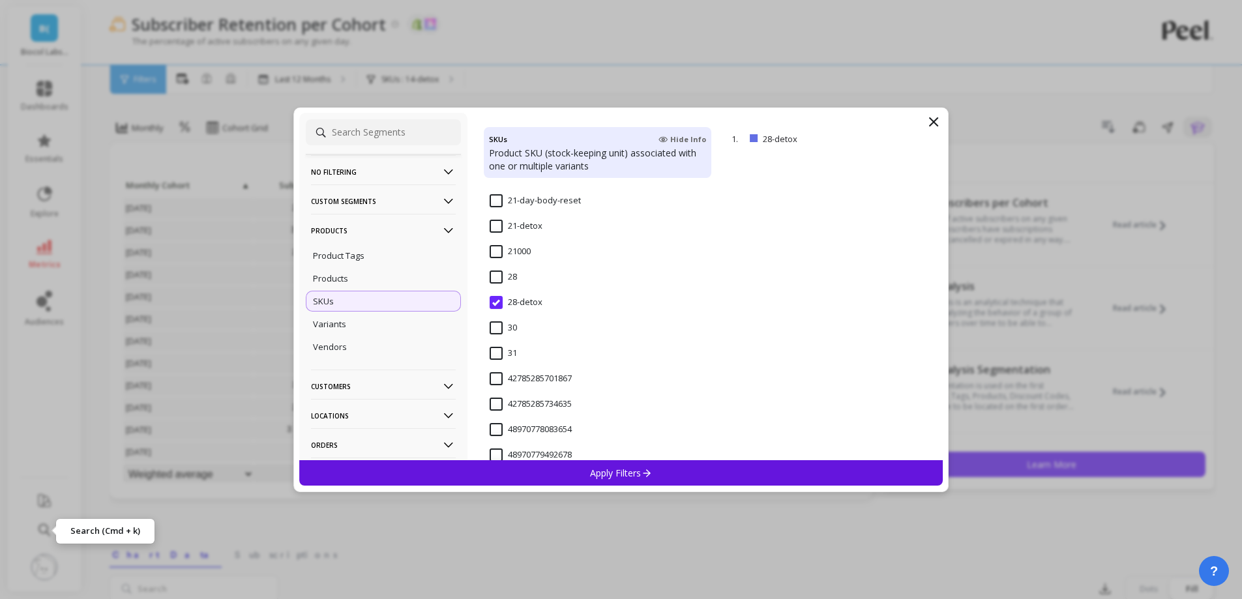
click at [580, 476] on div "Apply Filters" at bounding box center [621, 472] width 644 height 25
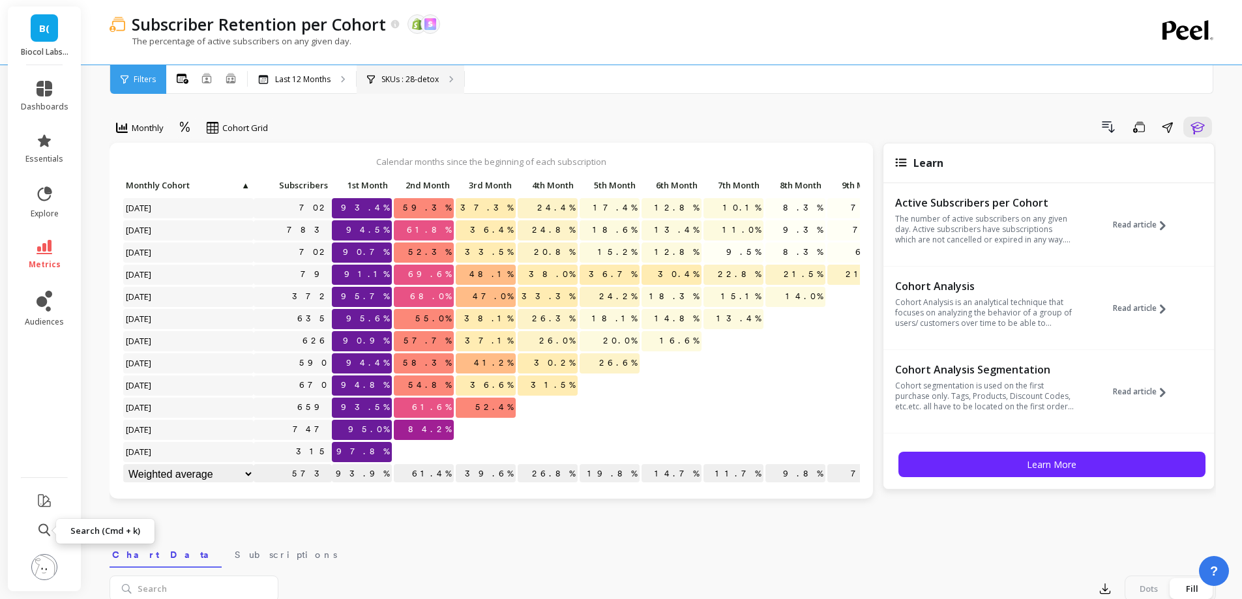
click at [409, 82] on p "SKUs : 28-detox" at bounding box center [409, 79] width 57 height 10
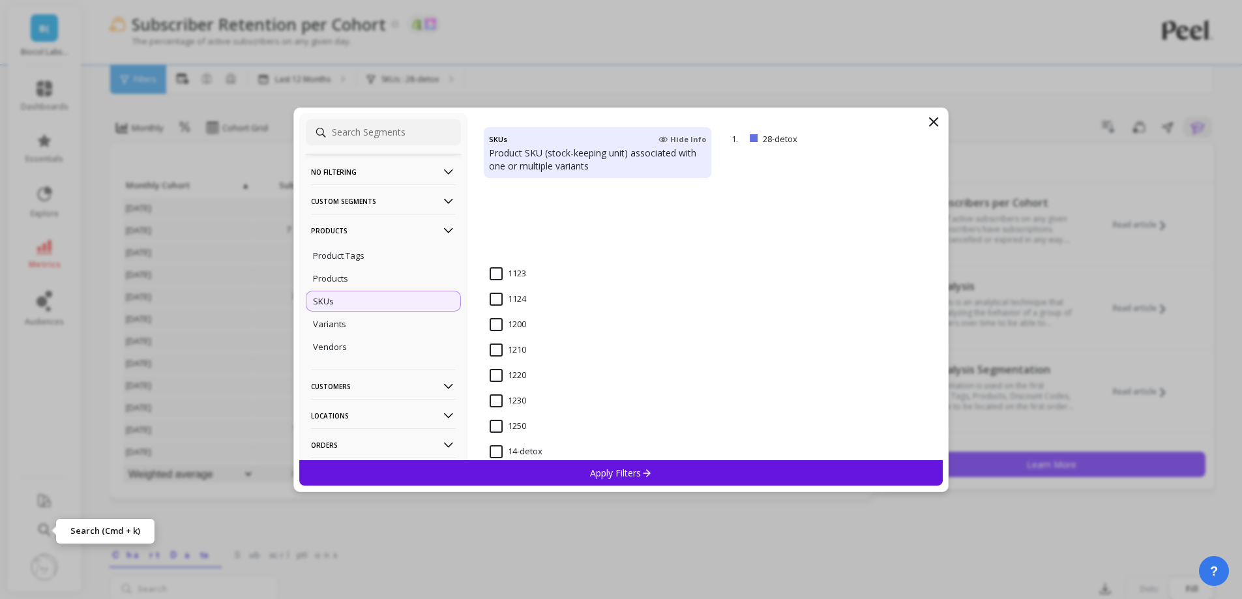
scroll to position [913, 0]
click at [546, 351] on div "14-detox" at bounding box center [598, 355] width 228 height 39
click at [587, 468] on div "Apply Filters" at bounding box center [621, 472] width 644 height 25
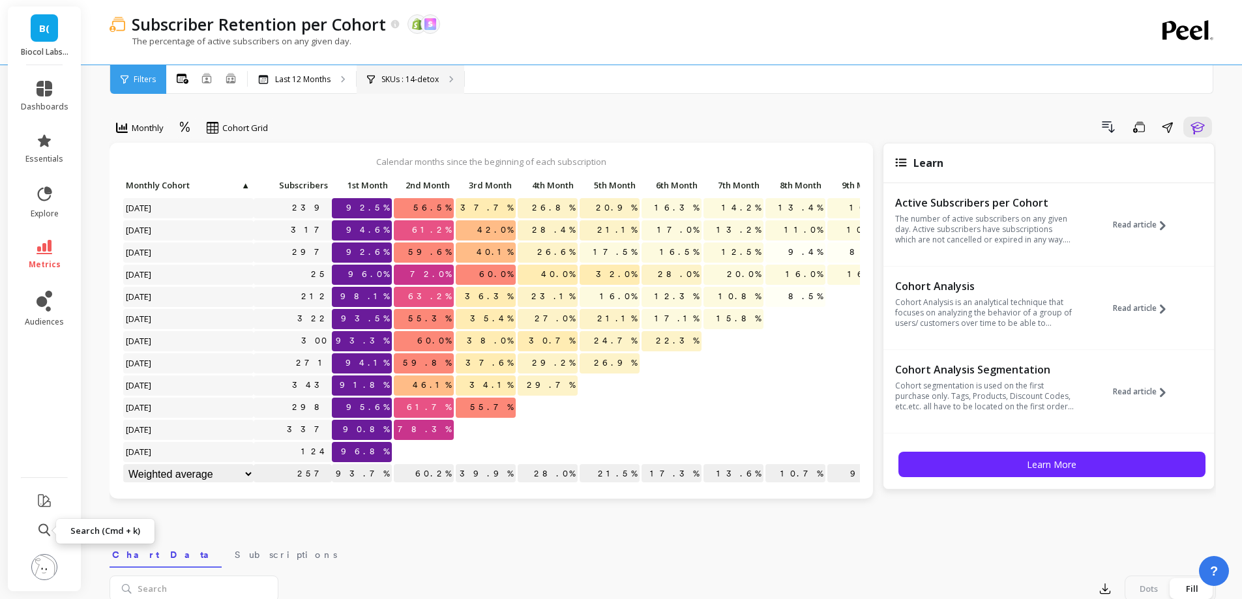
click at [444, 87] on div "SKUs : 14-detox" at bounding box center [411, 79] width 108 height 29
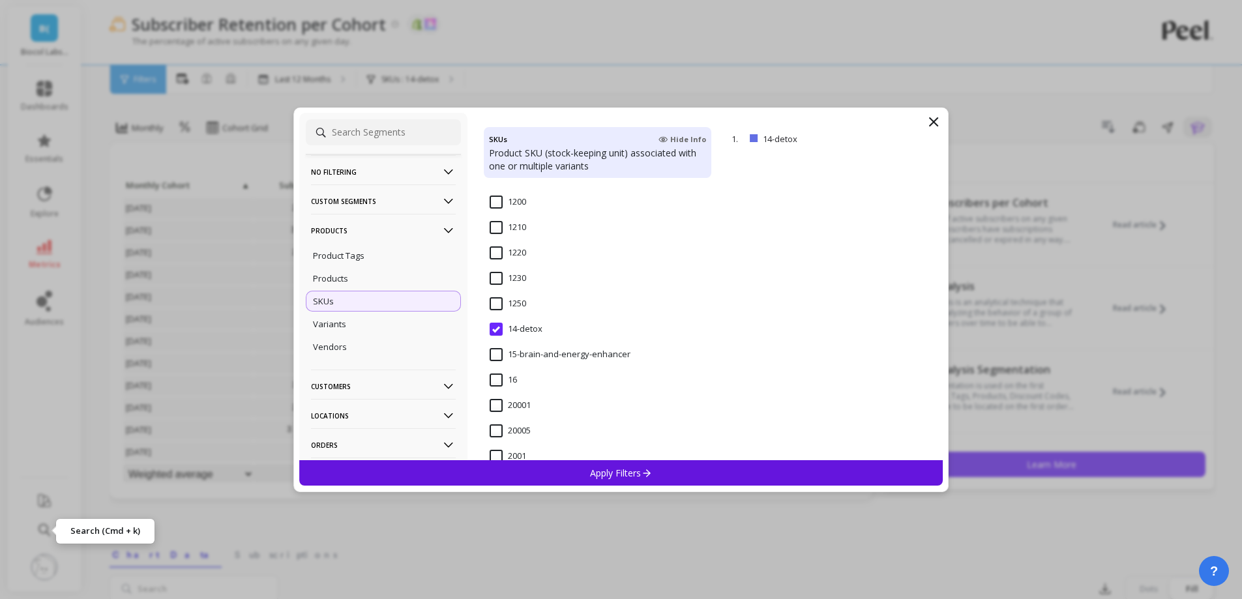
scroll to position [1174, 0]
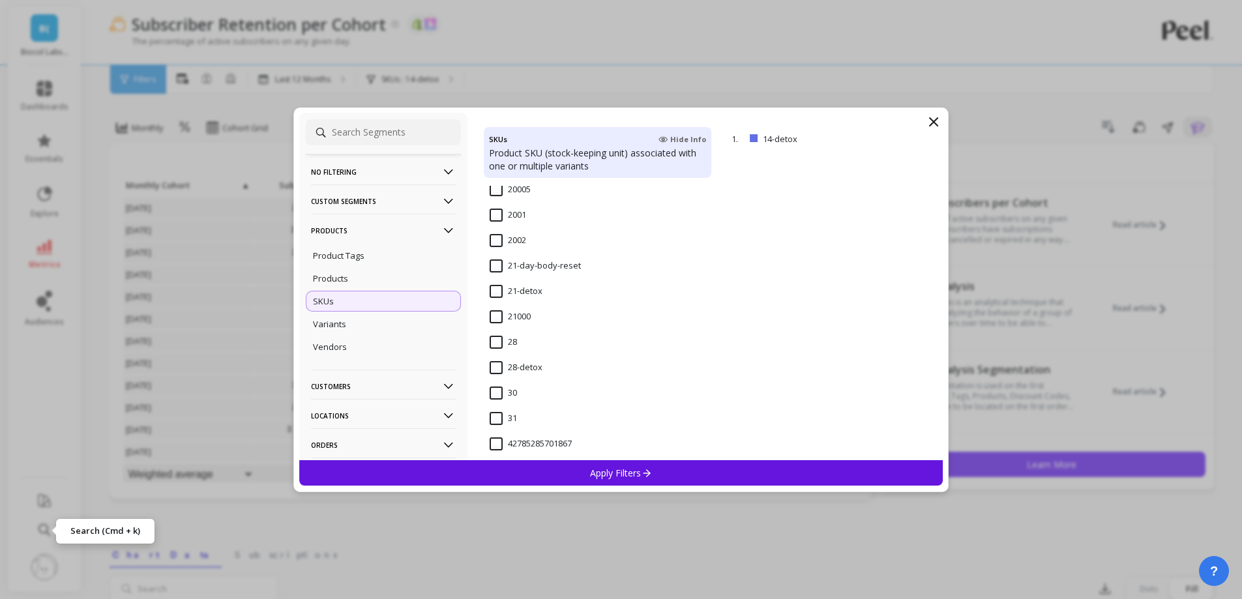
click at [540, 288] on input "21-detox" at bounding box center [516, 291] width 53 height 13
click at [599, 469] on p "Apply Filters" at bounding box center [621, 473] width 62 height 12
